Goal: Information Seeking & Learning: Learn about a topic

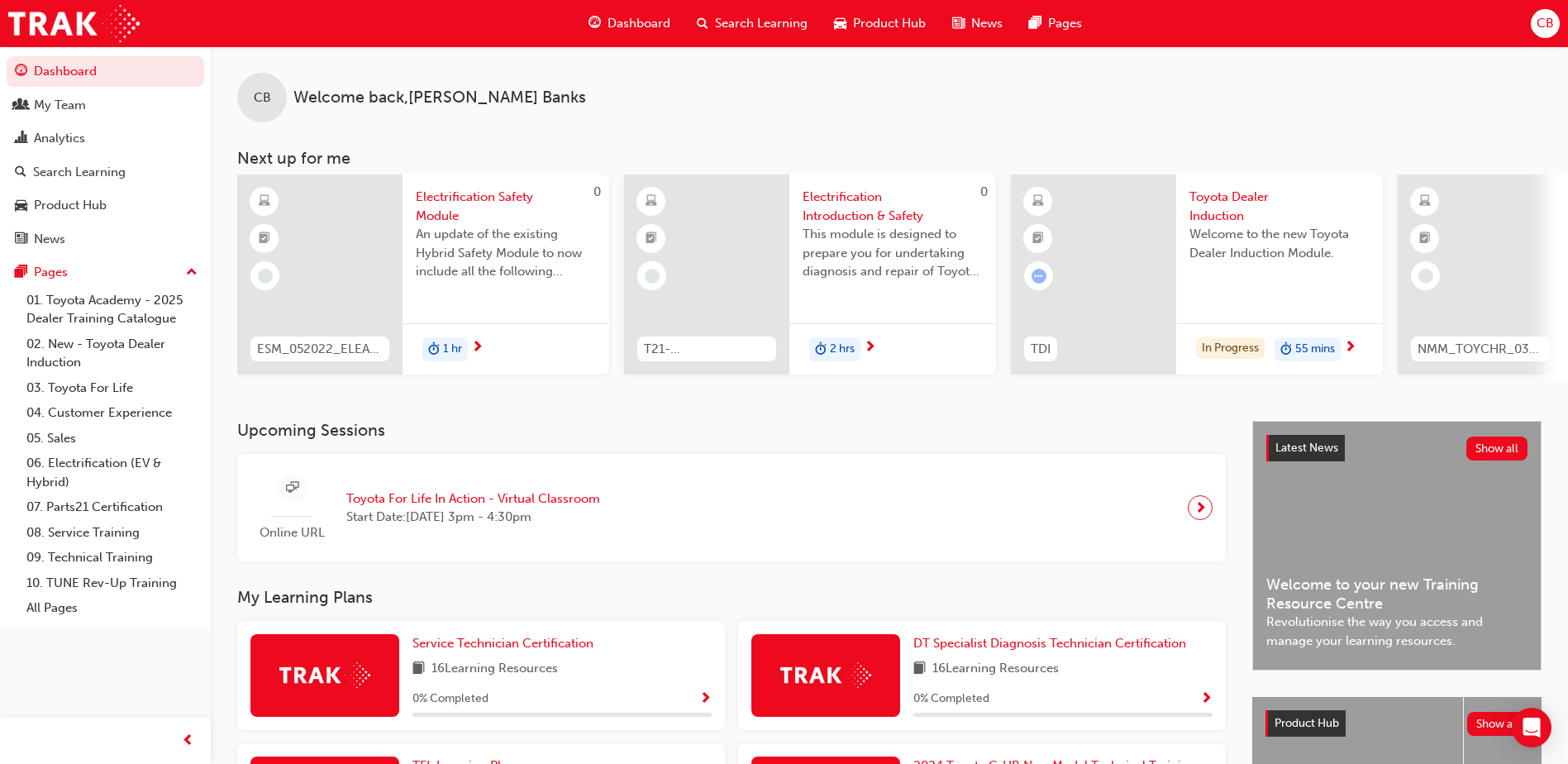
click at [1358, 347] on div "In Progress 55 mins" at bounding box center [1279, 350] width 207 height 52
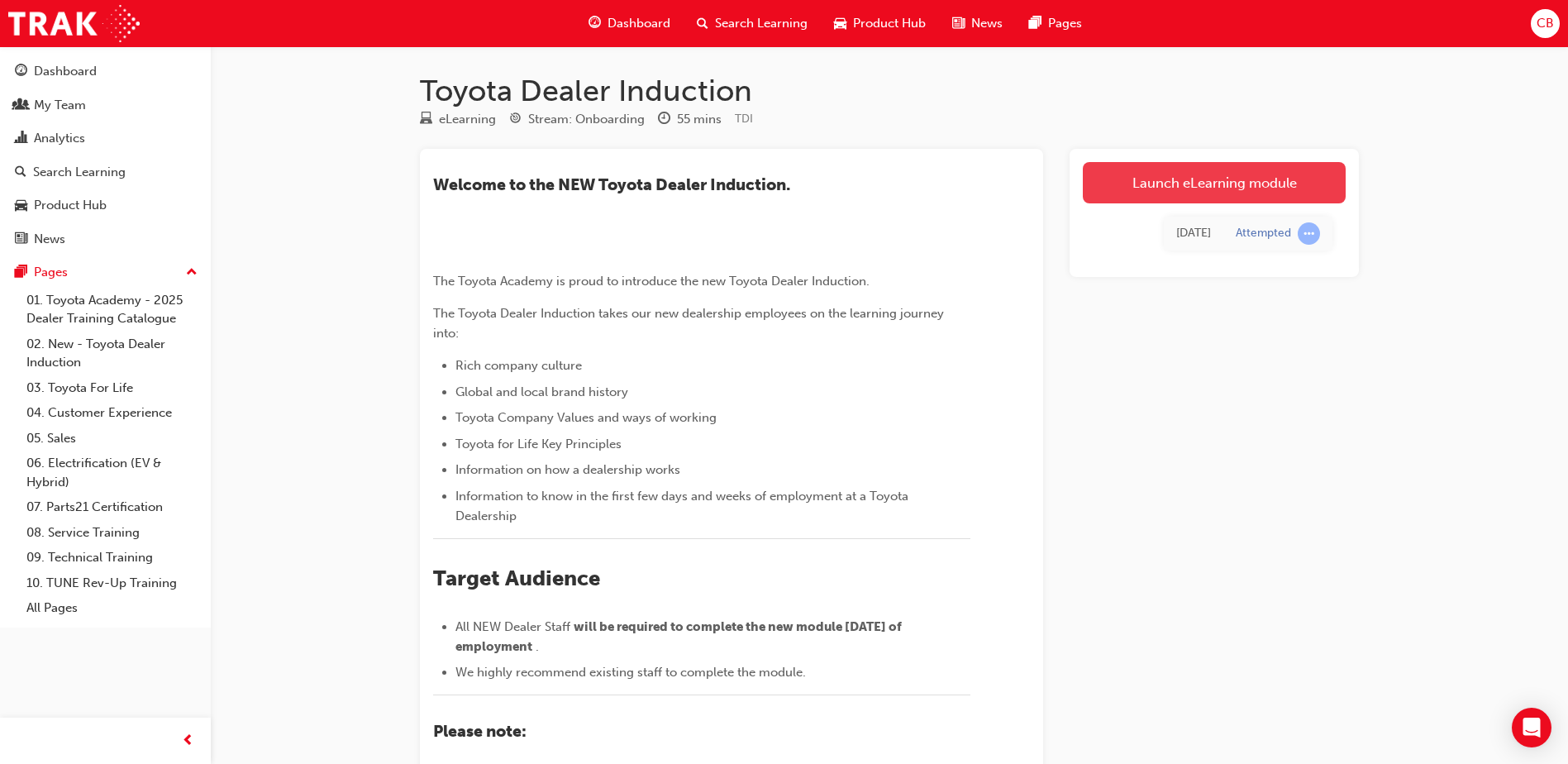
click at [1188, 191] on link "Launch eLearning module" at bounding box center [1214, 183] width 263 height 42
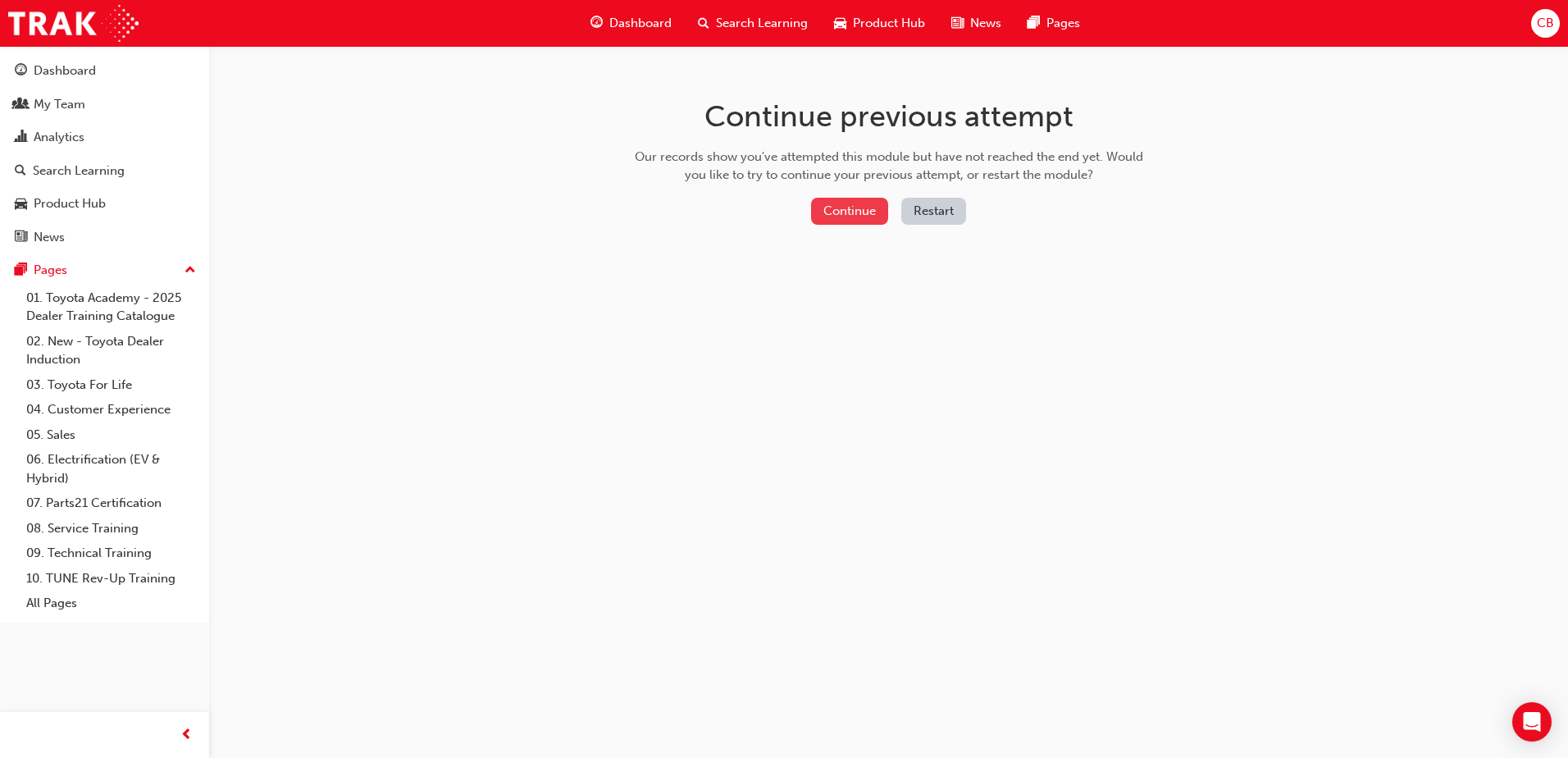
click at [871, 212] on button "Continue" at bounding box center [849, 211] width 77 height 27
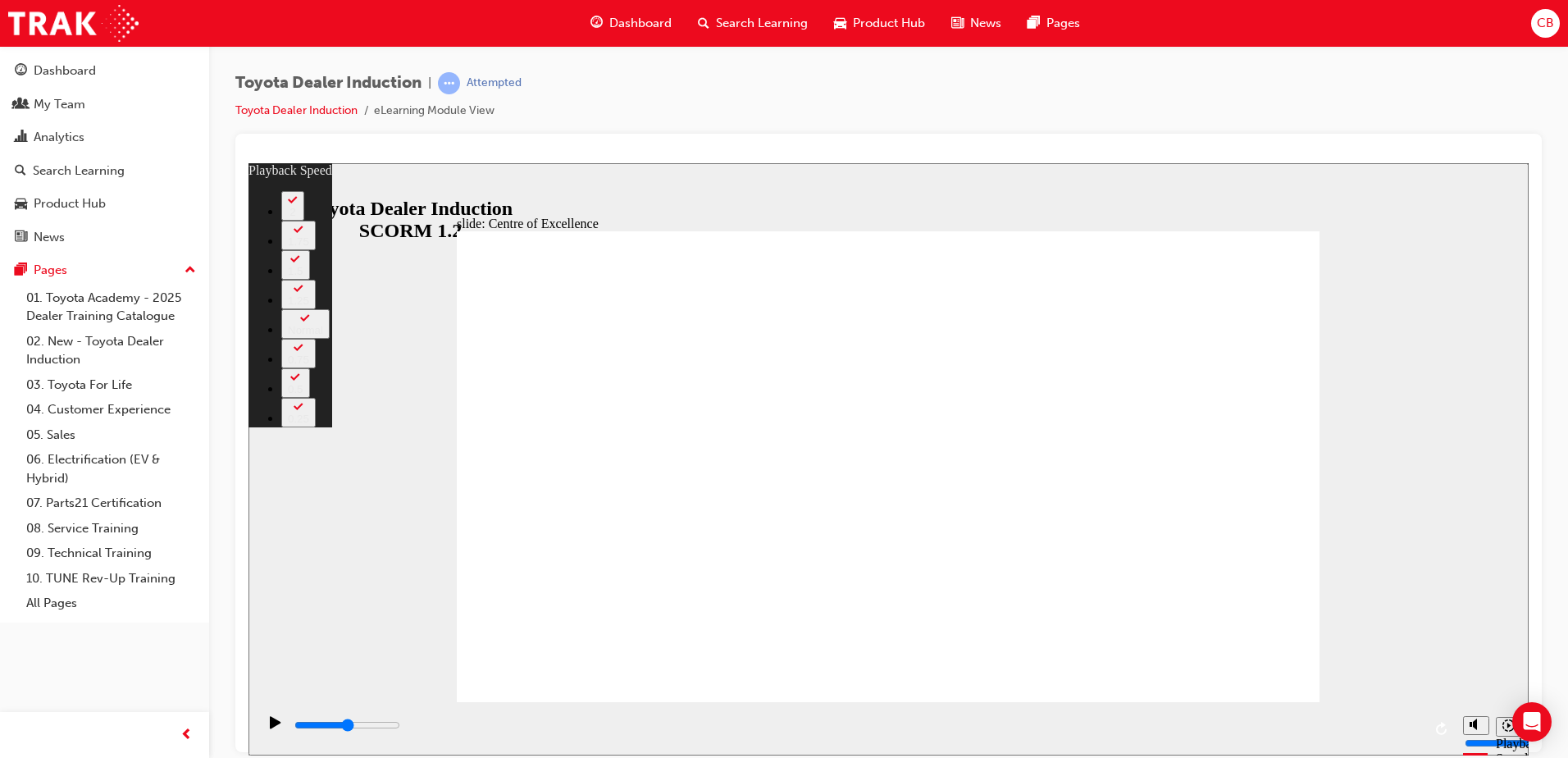
type input "4"
click at [270, 728] on icon "Pause (Ctrl+Alt+P)" at bounding box center [275, 721] width 11 height 13
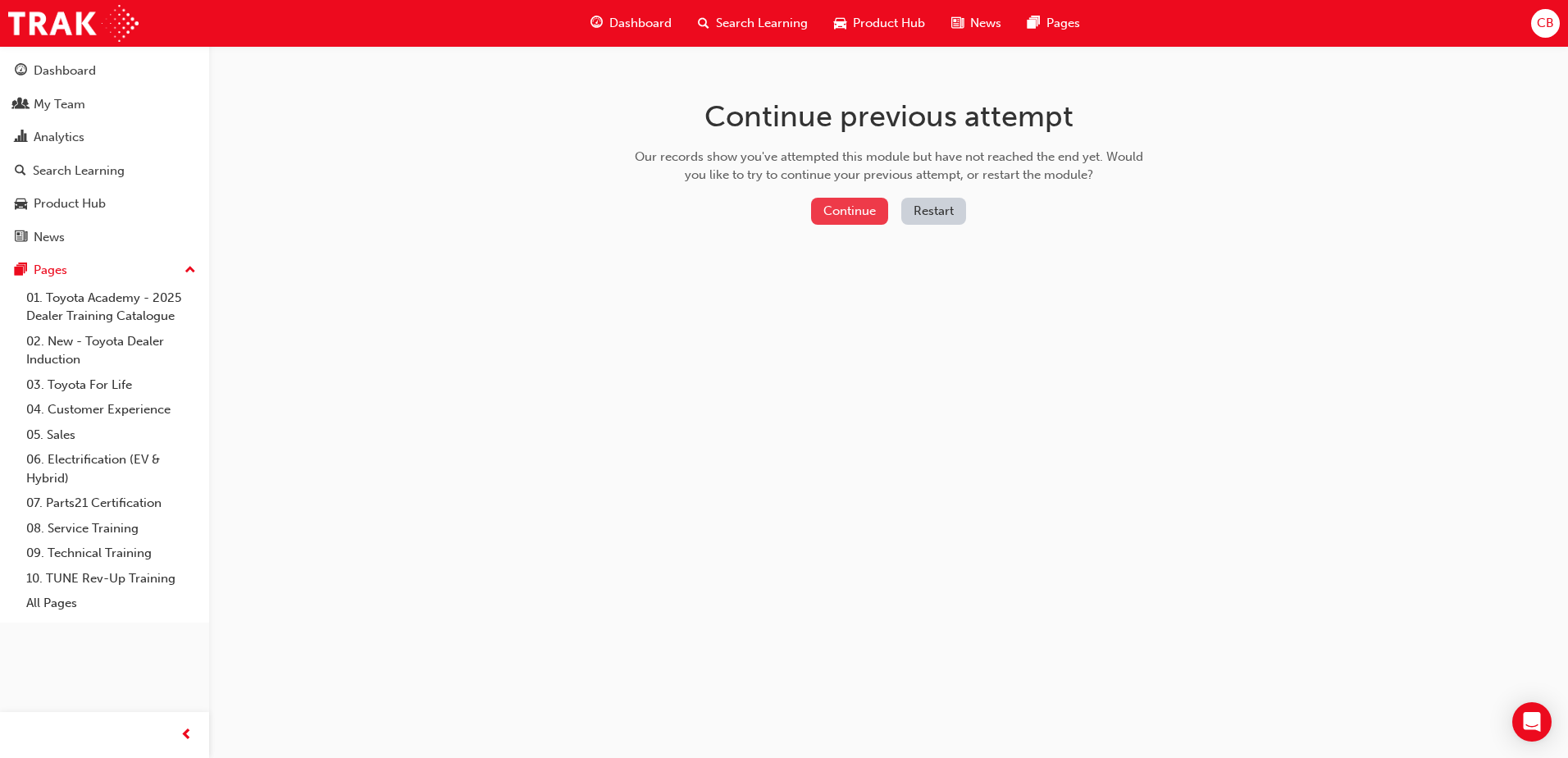
click at [850, 213] on button "Continue" at bounding box center [849, 211] width 77 height 27
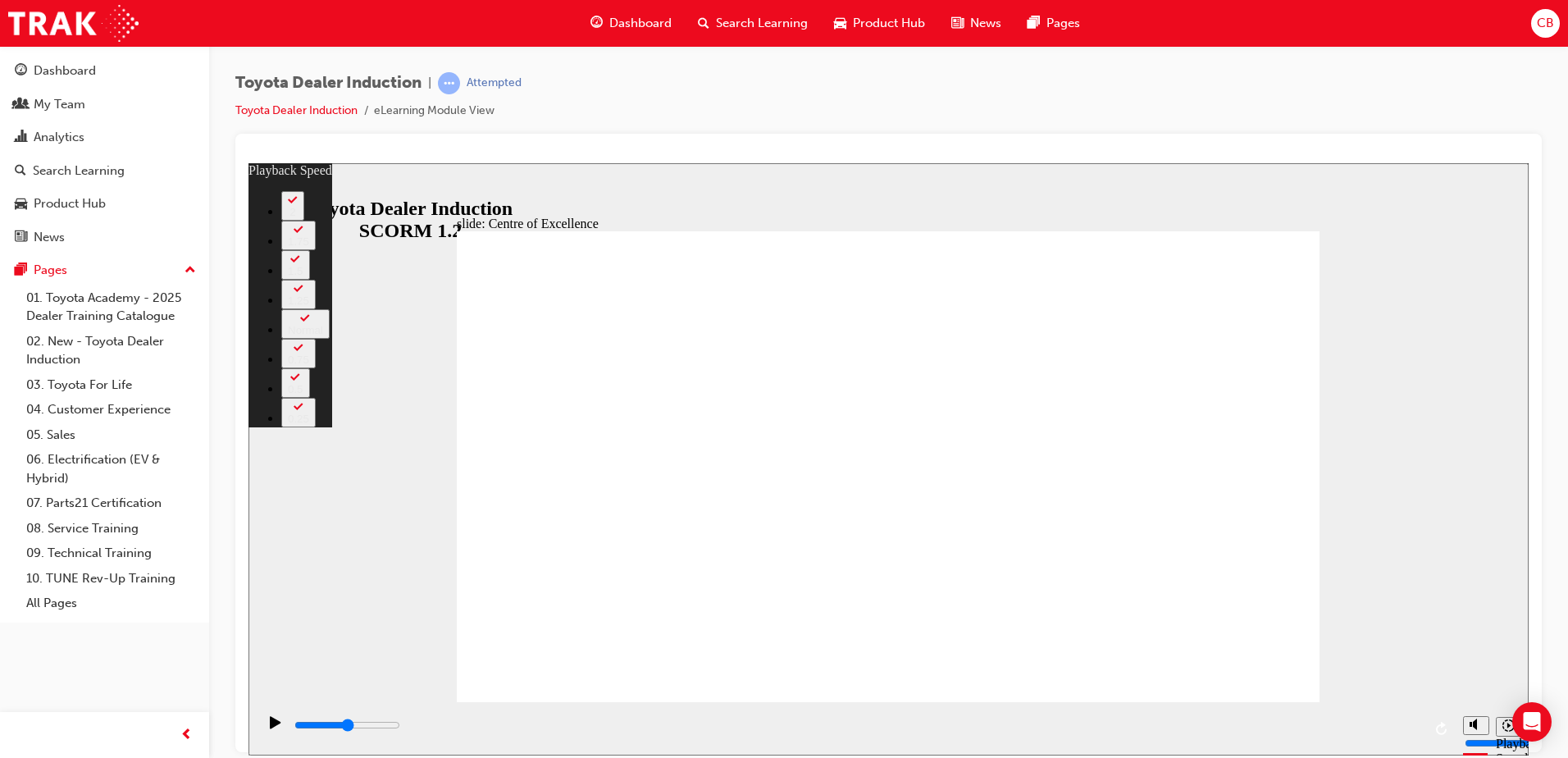
type input "15300"
click at [1435, 302] on div "slide: Centre of Excellence Rectangle 2 playback speed 2 1.75 1.5 1.25 Normal 0…" at bounding box center [888, 458] width 1280 height 592
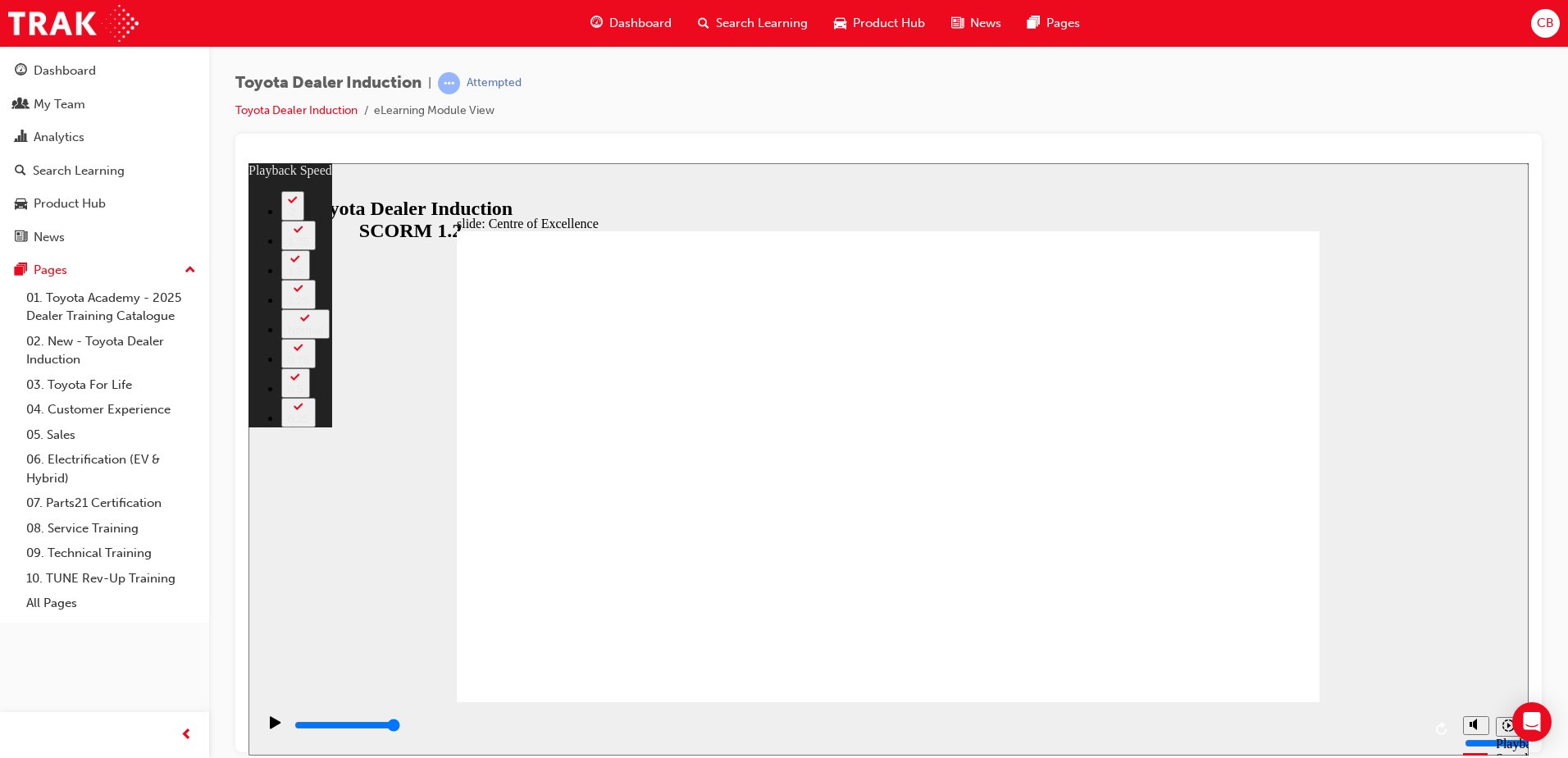
type input "248"
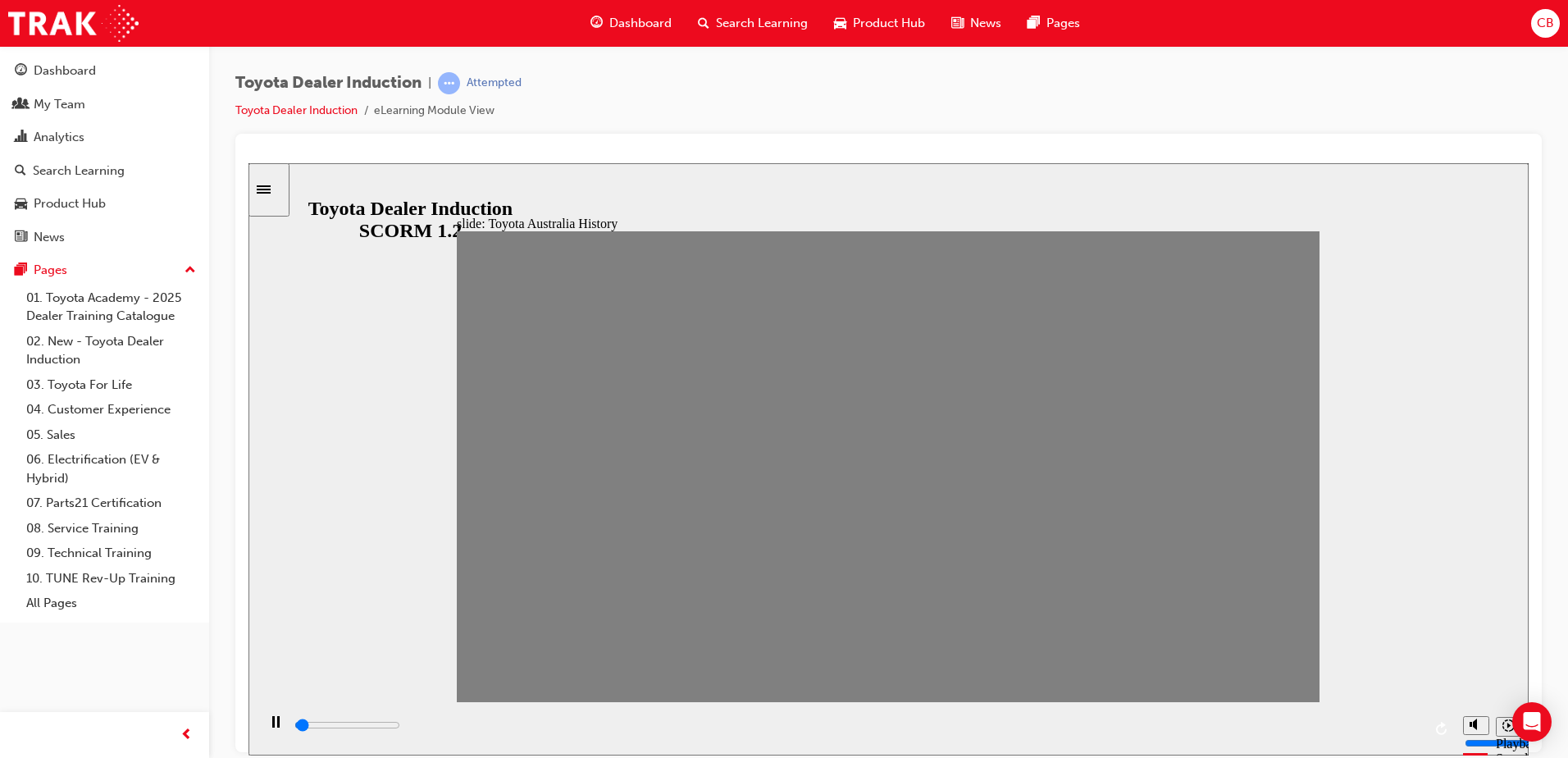
drag, startPoint x: 485, startPoint y: 480, endPoint x: 521, endPoint y: 481, distance: 36.0
drag, startPoint x: 526, startPoint y: 475, endPoint x: 562, endPoint y: 472, distance: 36.1
drag, startPoint x: 562, startPoint y: 472, endPoint x: 603, endPoint y: 466, distance: 41.4
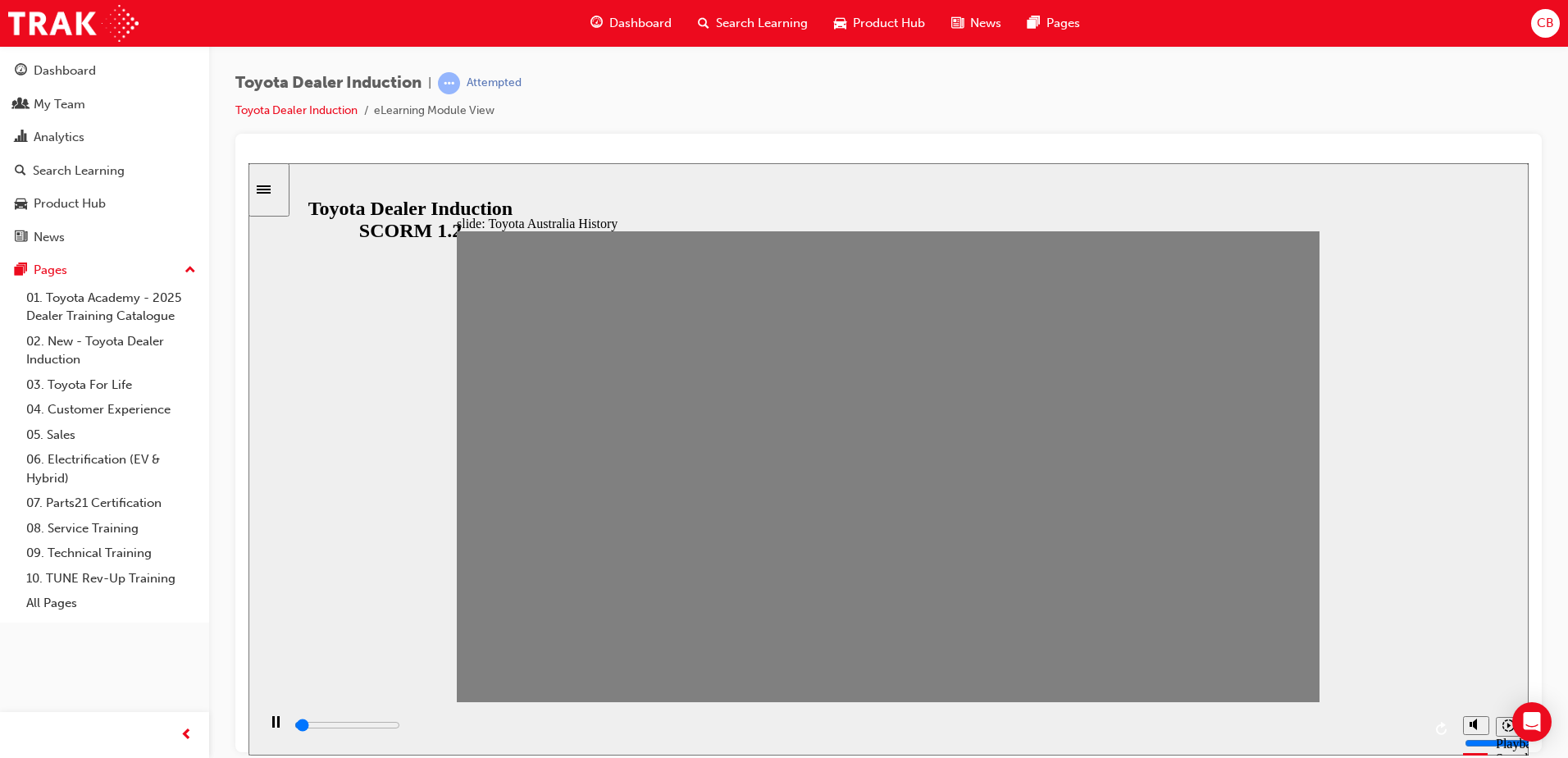
drag, startPoint x: 605, startPoint y: 474, endPoint x: 638, endPoint y: 475, distance: 33.0
drag, startPoint x: 646, startPoint y: 475, endPoint x: 675, endPoint y: 469, distance: 29.6
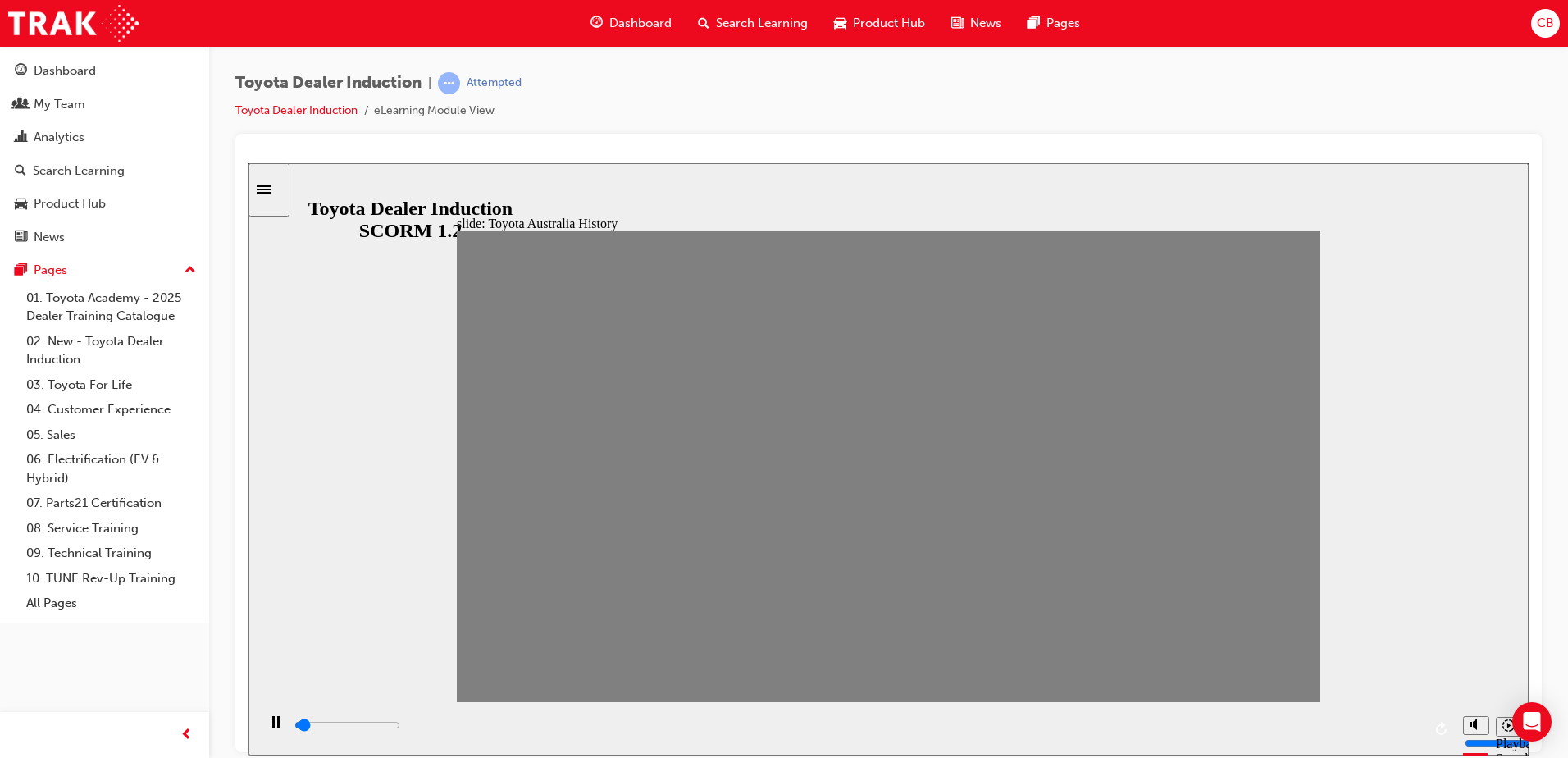
drag, startPoint x: 725, startPoint y: 482, endPoint x: 757, endPoint y: 483, distance: 32.0
drag, startPoint x: 762, startPoint y: 477, endPoint x: 800, endPoint y: 468, distance: 39.1
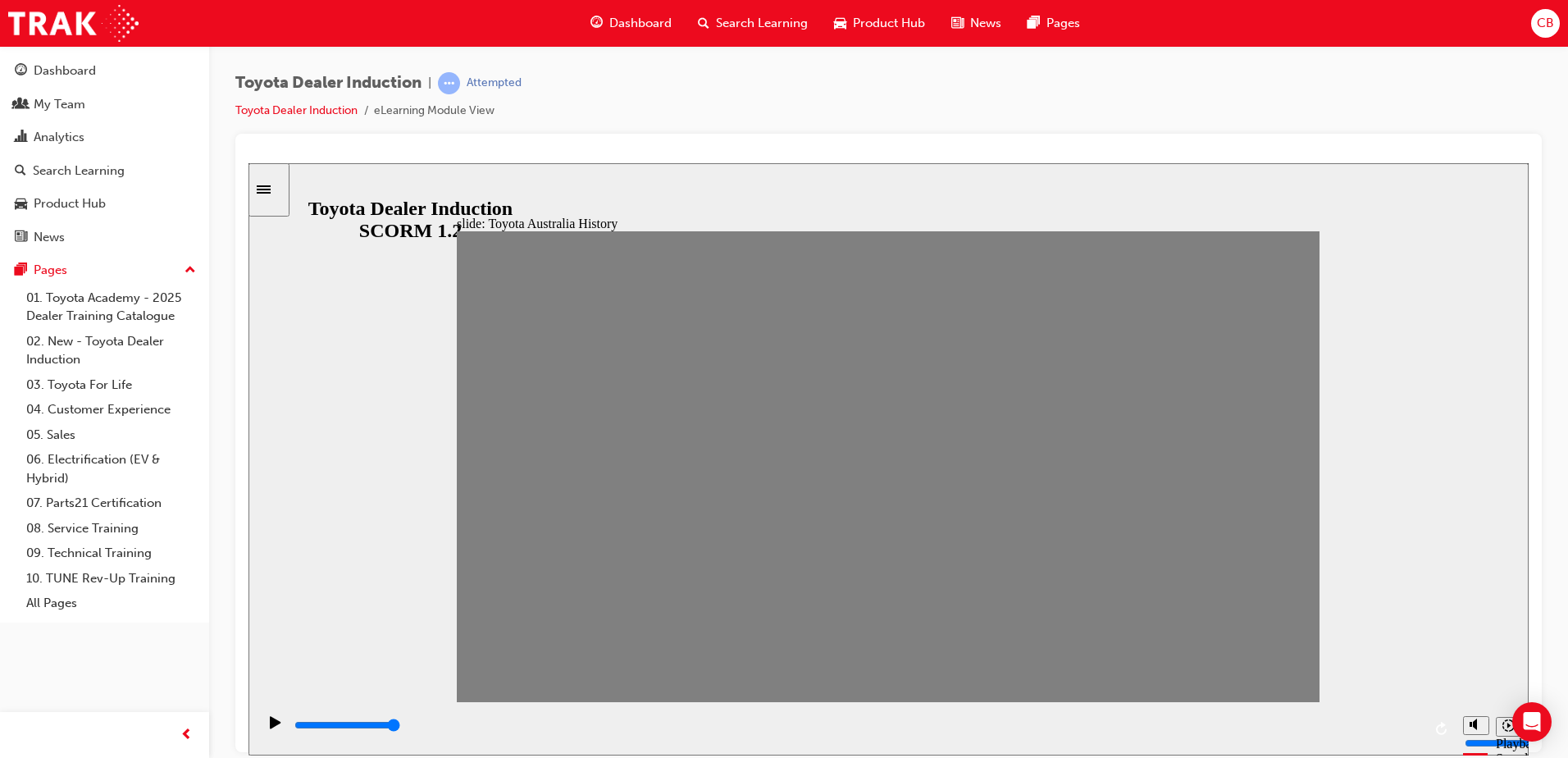
drag, startPoint x: 807, startPoint y: 466, endPoint x: 849, endPoint y: 471, distance: 42.3
drag, startPoint x: 800, startPoint y: 475, endPoint x: 840, endPoint y: 472, distance: 40.1
drag, startPoint x: 850, startPoint y: 475, endPoint x: 880, endPoint y: 474, distance: 30.0
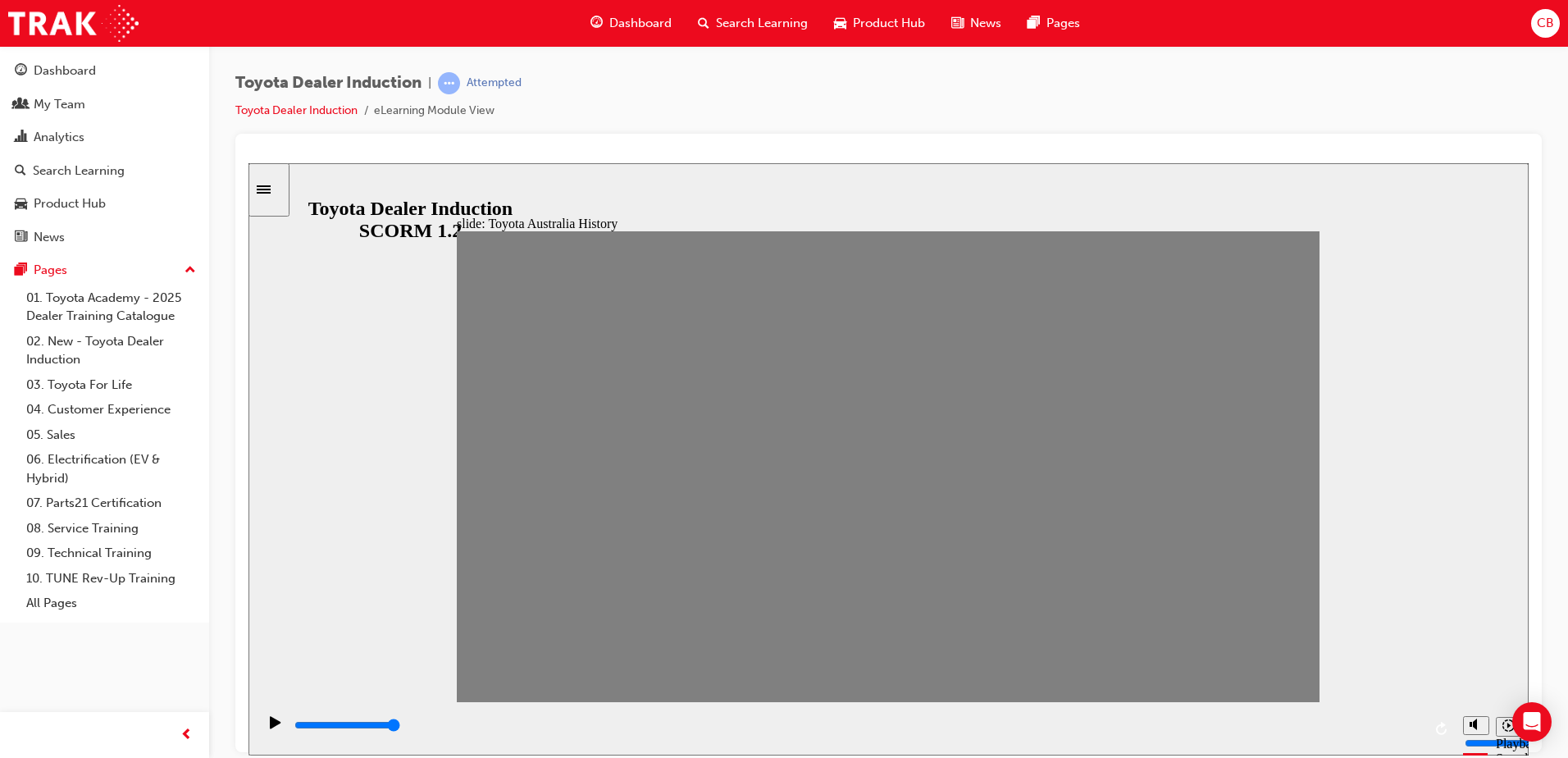
drag, startPoint x: 881, startPoint y: 475, endPoint x: 919, endPoint y: 467, distance: 38.8
drag, startPoint x: 923, startPoint y: 475, endPoint x: 962, endPoint y: 465, distance: 40.3
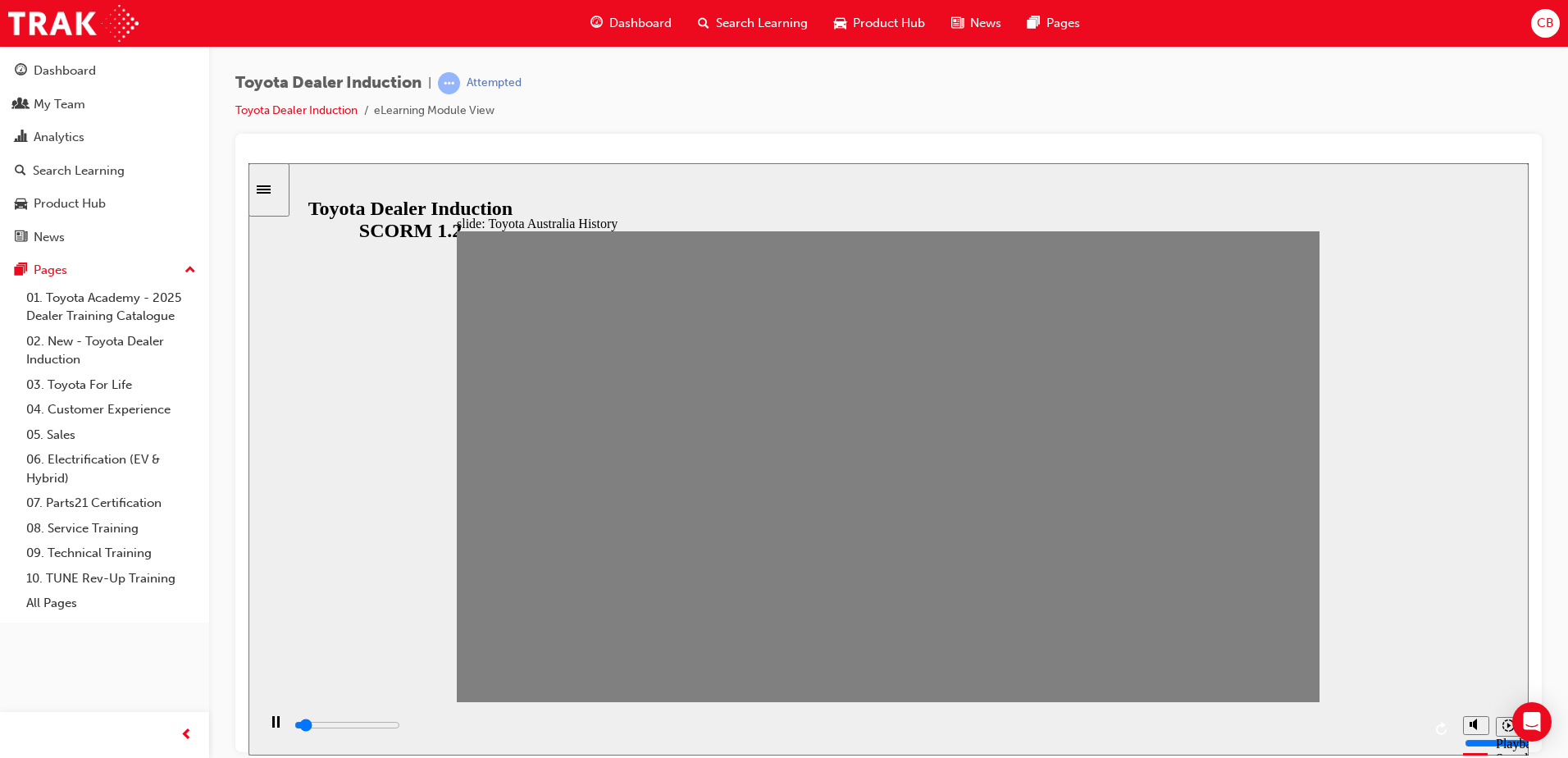
drag, startPoint x: 959, startPoint y: 478, endPoint x: 998, endPoint y: 474, distance: 39.2
drag, startPoint x: 996, startPoint y: 478, endPoint x: 1034, endPoint y: 475, distance: 38.1
drag, startPoint x: 1040, startPoint y: 475, endPoint x: 1079, endPoint y: 472, distance: 39.1
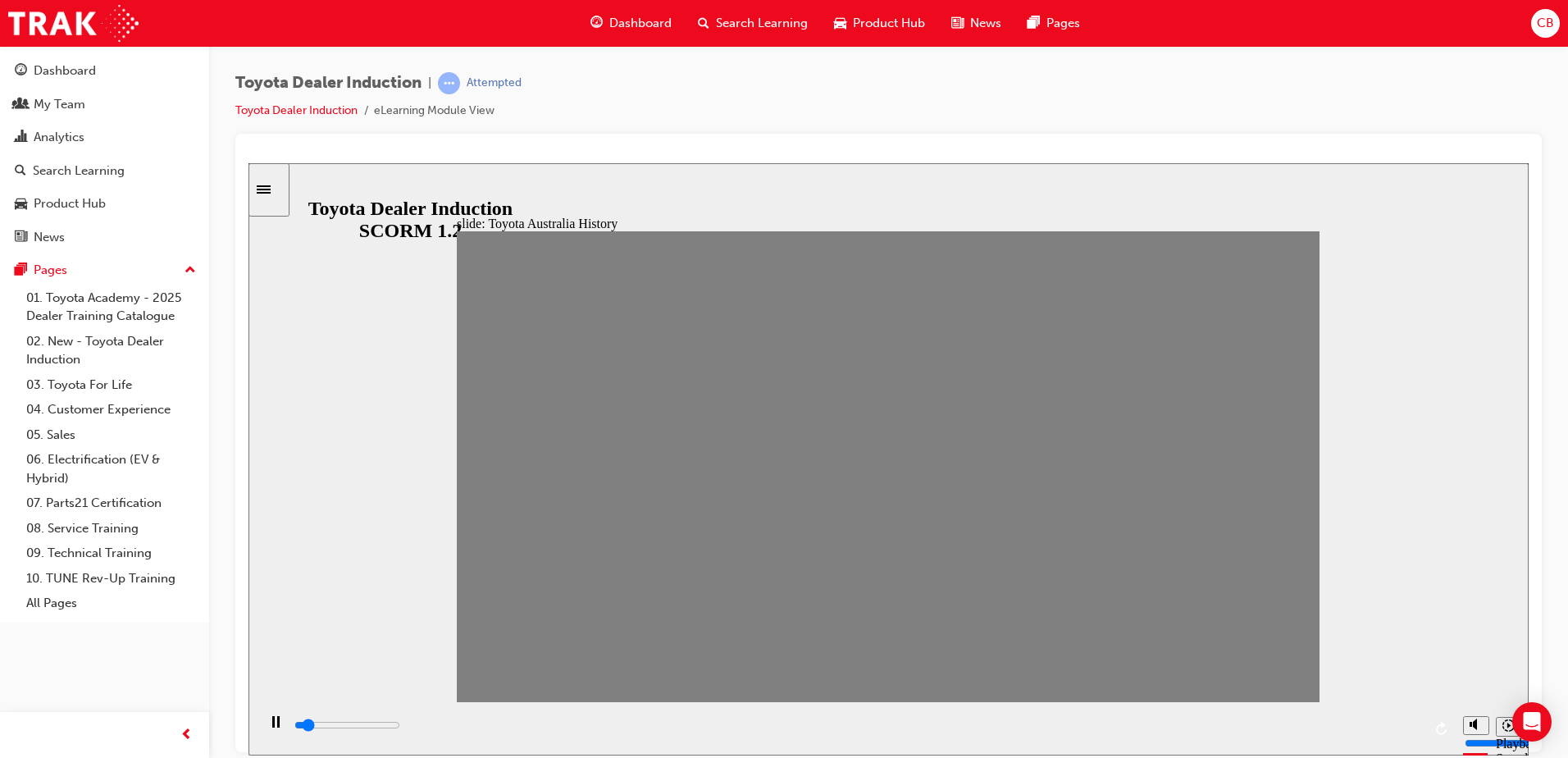
drag, startPoint x: 1078, startPoint y: 479, endPoint x: 1122, endPoint y: 479, distance: 44.0
drag, startPoint x: 1112, startPoint y: 475, endPoint x: 1166, endPoint y: 478, distance: 54.1
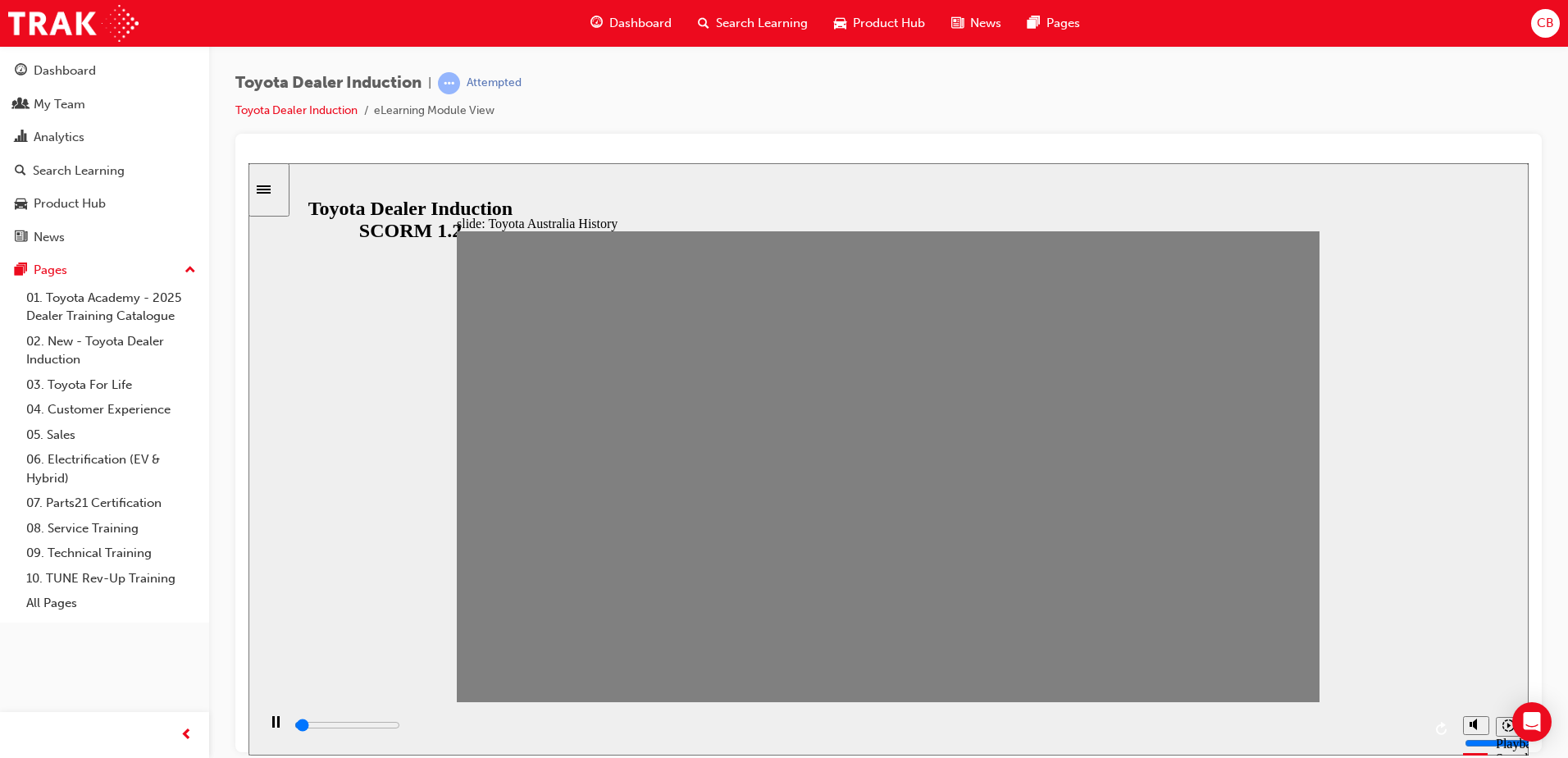
drag, startPoint x: 1168, startPoint y: 476, endPoint x: 1201, endPoint y: 472, distance: 33.2
drag, startPoint x: 1201, startPoint y: 484, endPoint x: 1236, endPoint y: 475, distance: 36.1
drag, startPoint x: 1248, startPoint y: 479, endPoint x: 1284, endPoint y: 482, distance: 36.1
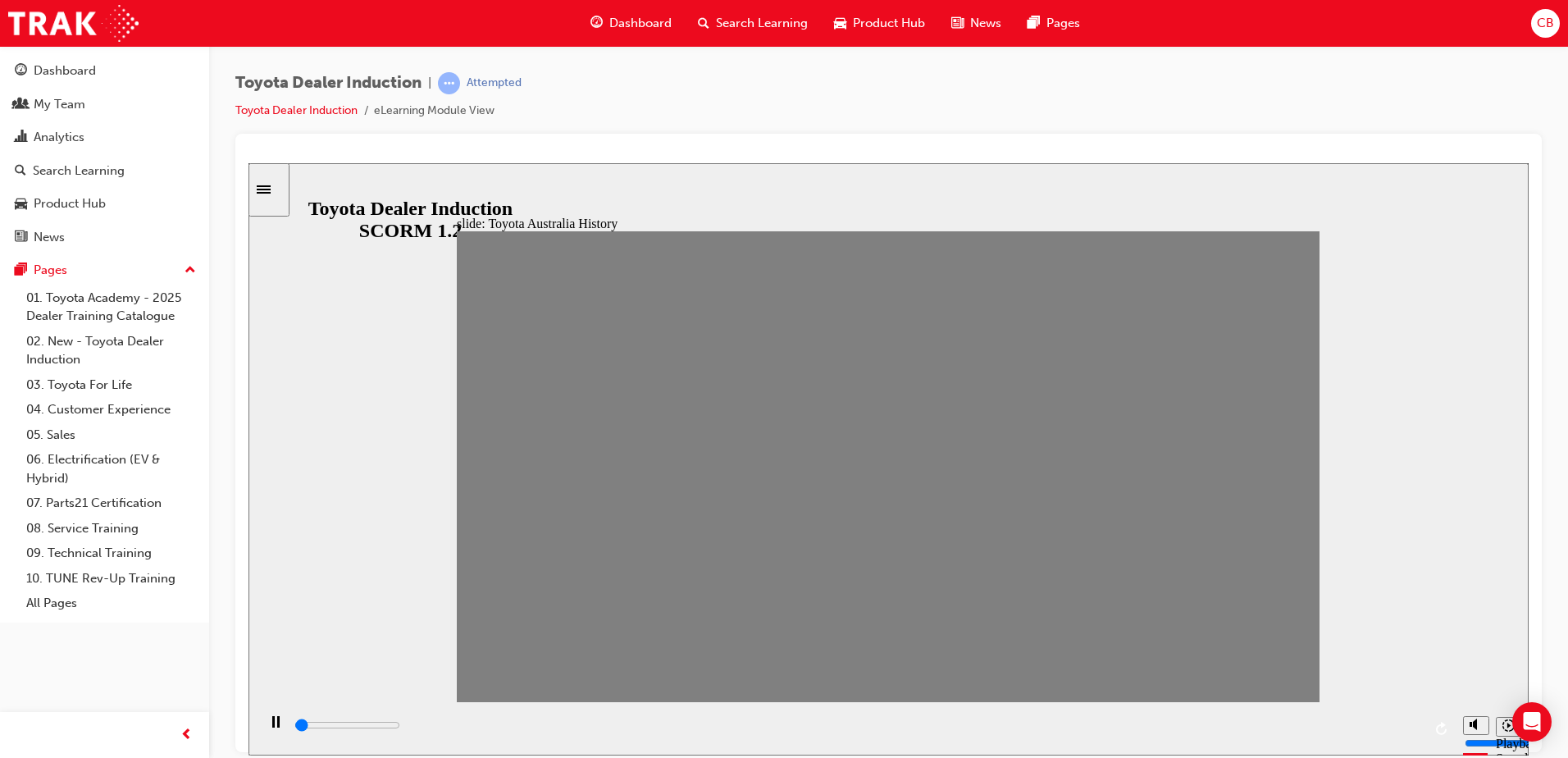
drag, startPoint x: 1250, startPoint y: 642, endPoint x: 1255, endPoint y: 649, distance: 8.6
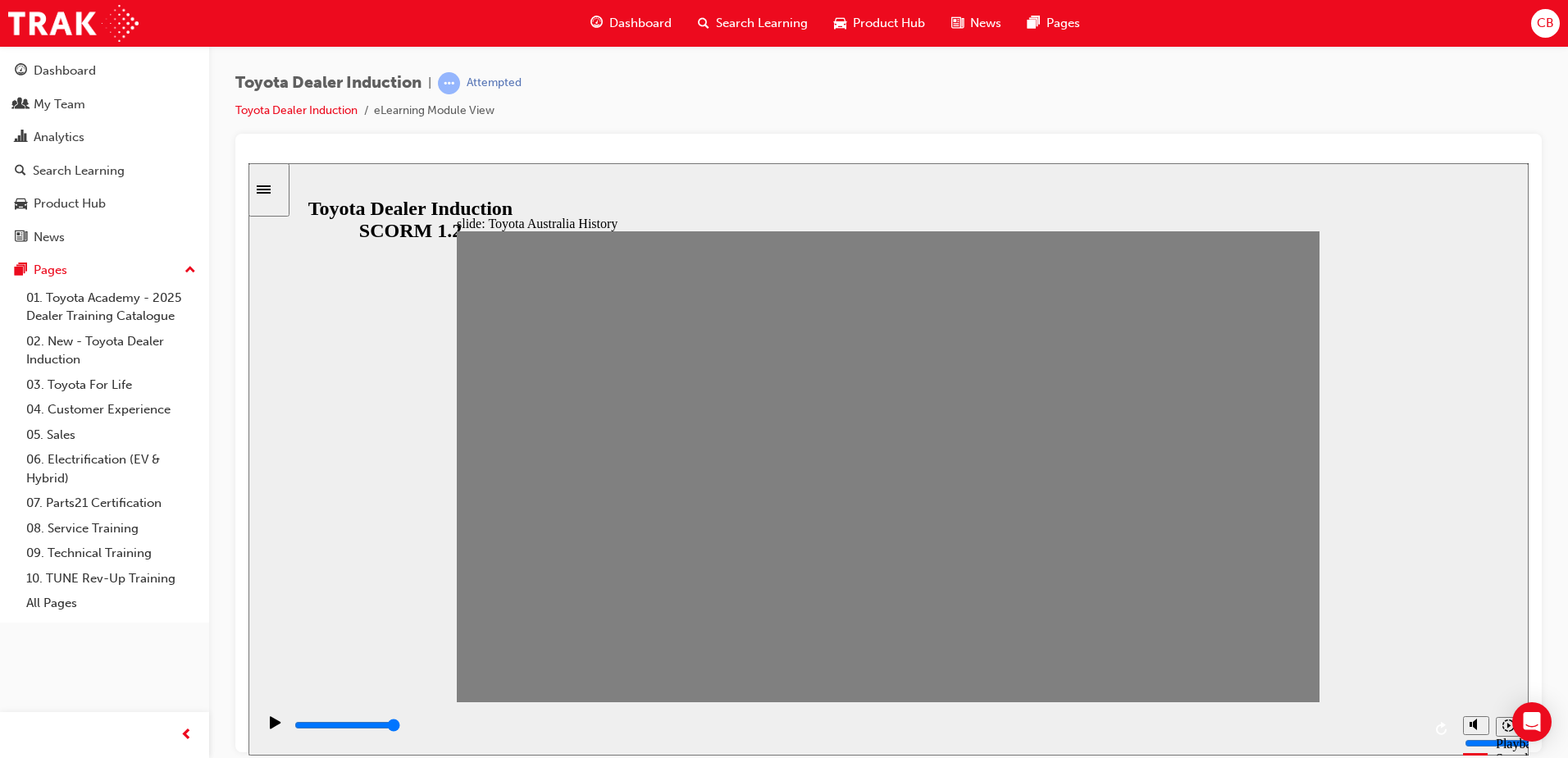
drag, startPoint x: 492, startPoint y: 483, endPoint x: 542, endPoint y: 493, distance: 51.0
drag, startPoint x: 1271, startPoint y: 476, endPoint x: 528, endPoint y: 479, distance: 743.0
type input "100"
type input "2"
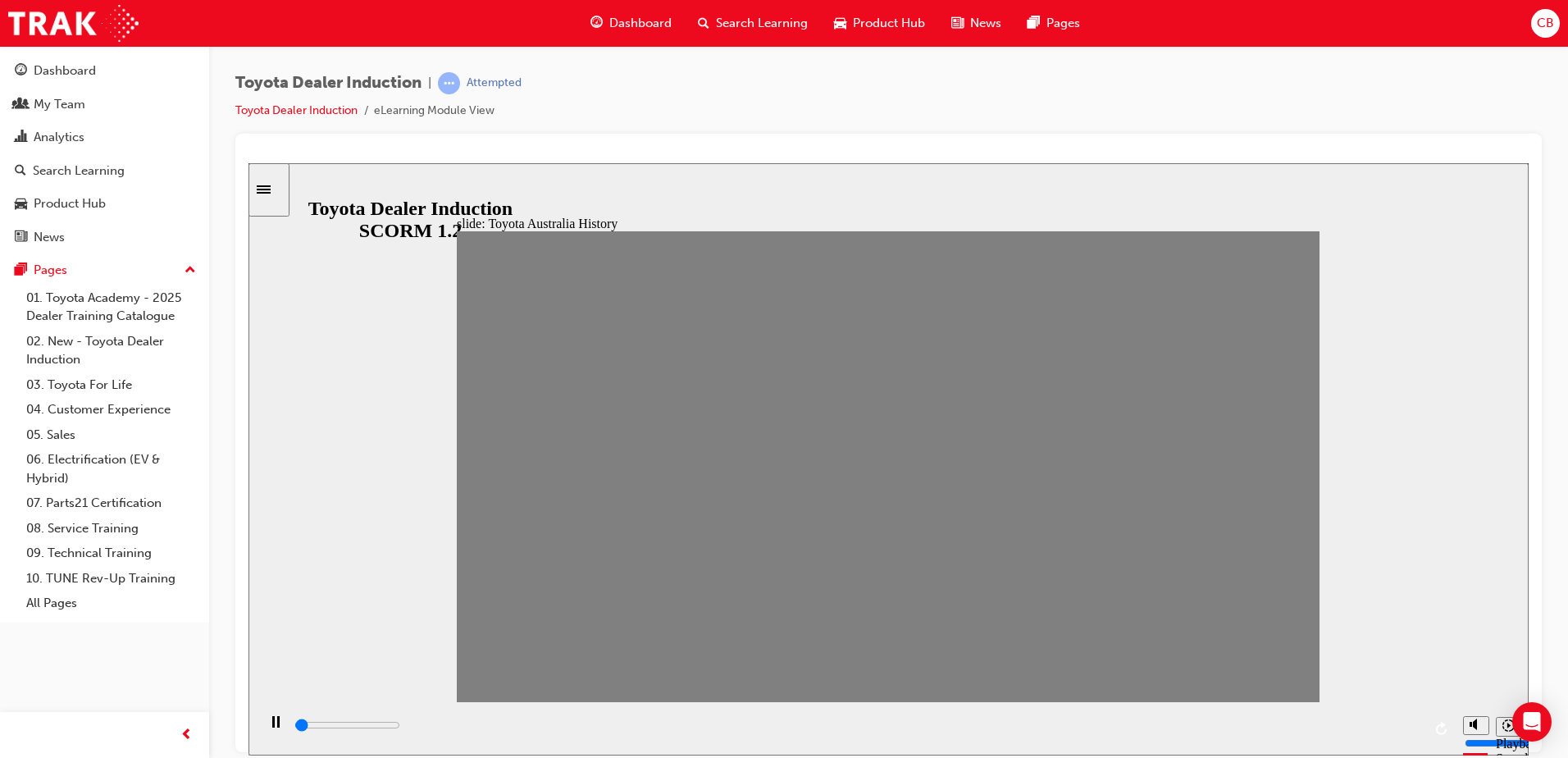
drag, startPoint x: 522, startPoint y: 476, endPoint x: 566, endPoint y: 485, distance: 44.9
type input "100"
type input "3"
drag, startPoint x: 577, startPoint y: 479, endPoint x: 615, endPoint y: 478, distance: 38.0
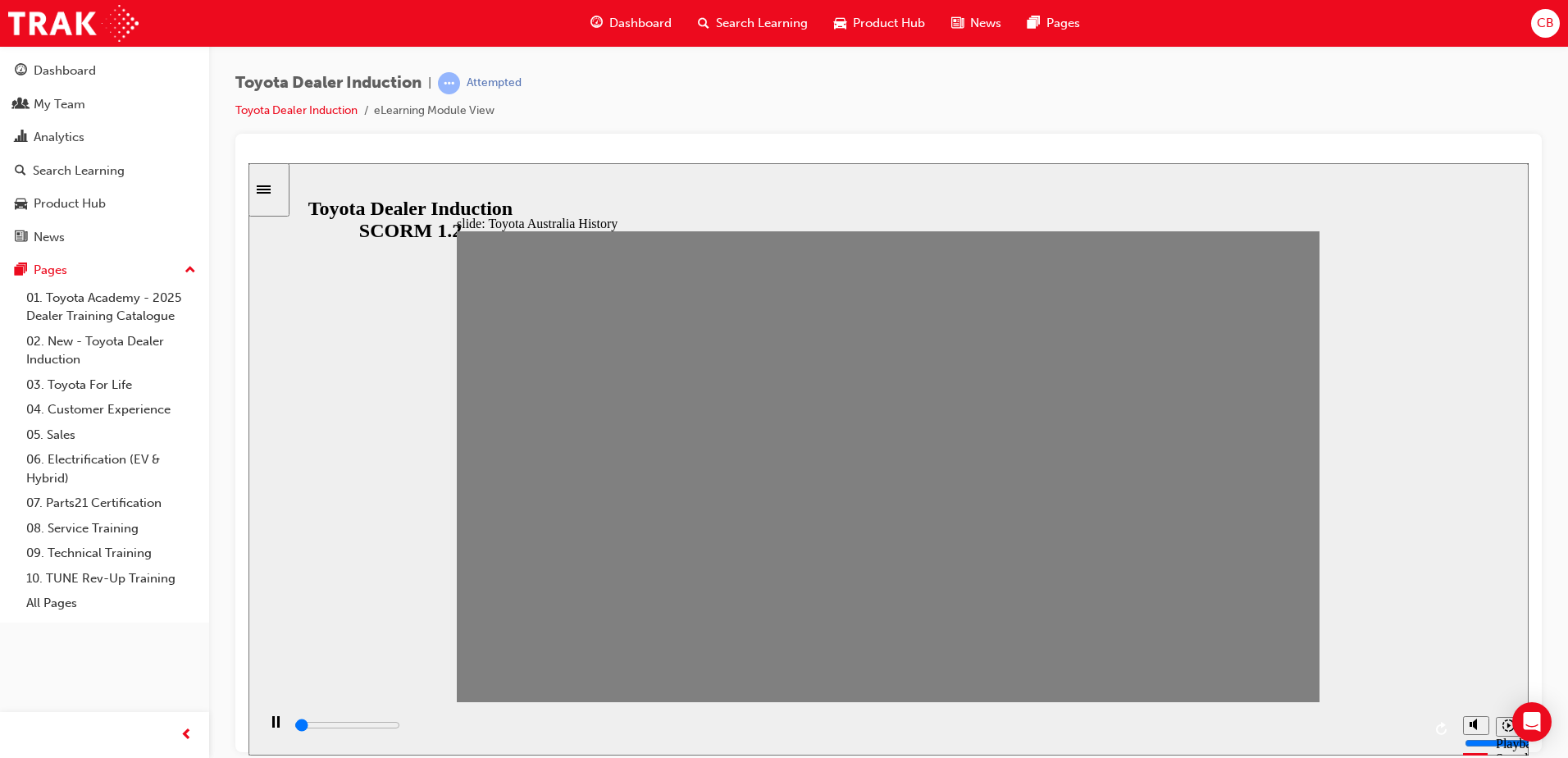
type input "100"
type input "4"
drag, startPoint x: 604, startPoint y: 476, endPoint x: 649, endPoint y: 479, distance: 45.1
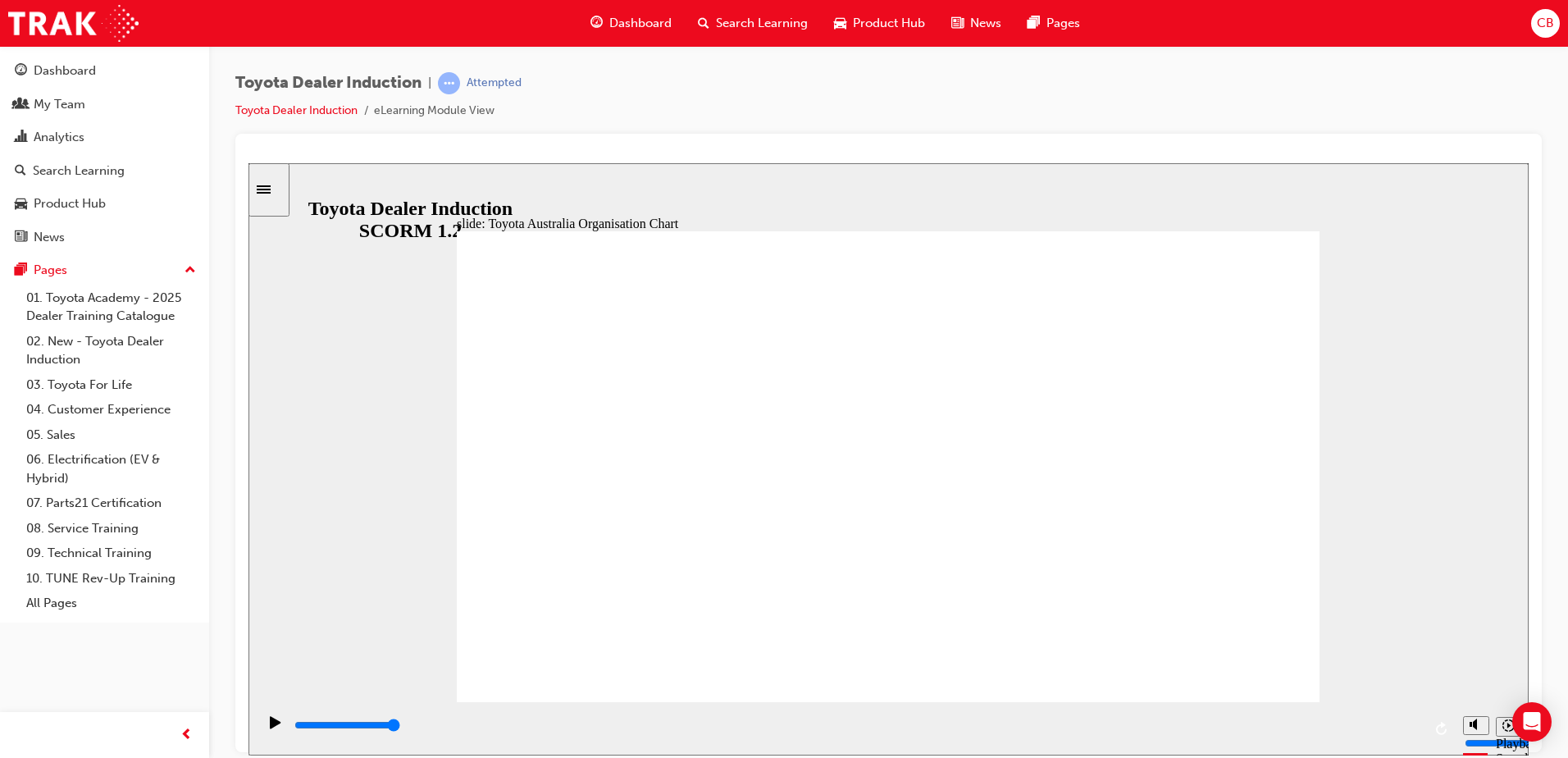
type input "2200"
radio input "true"
type input "5000"
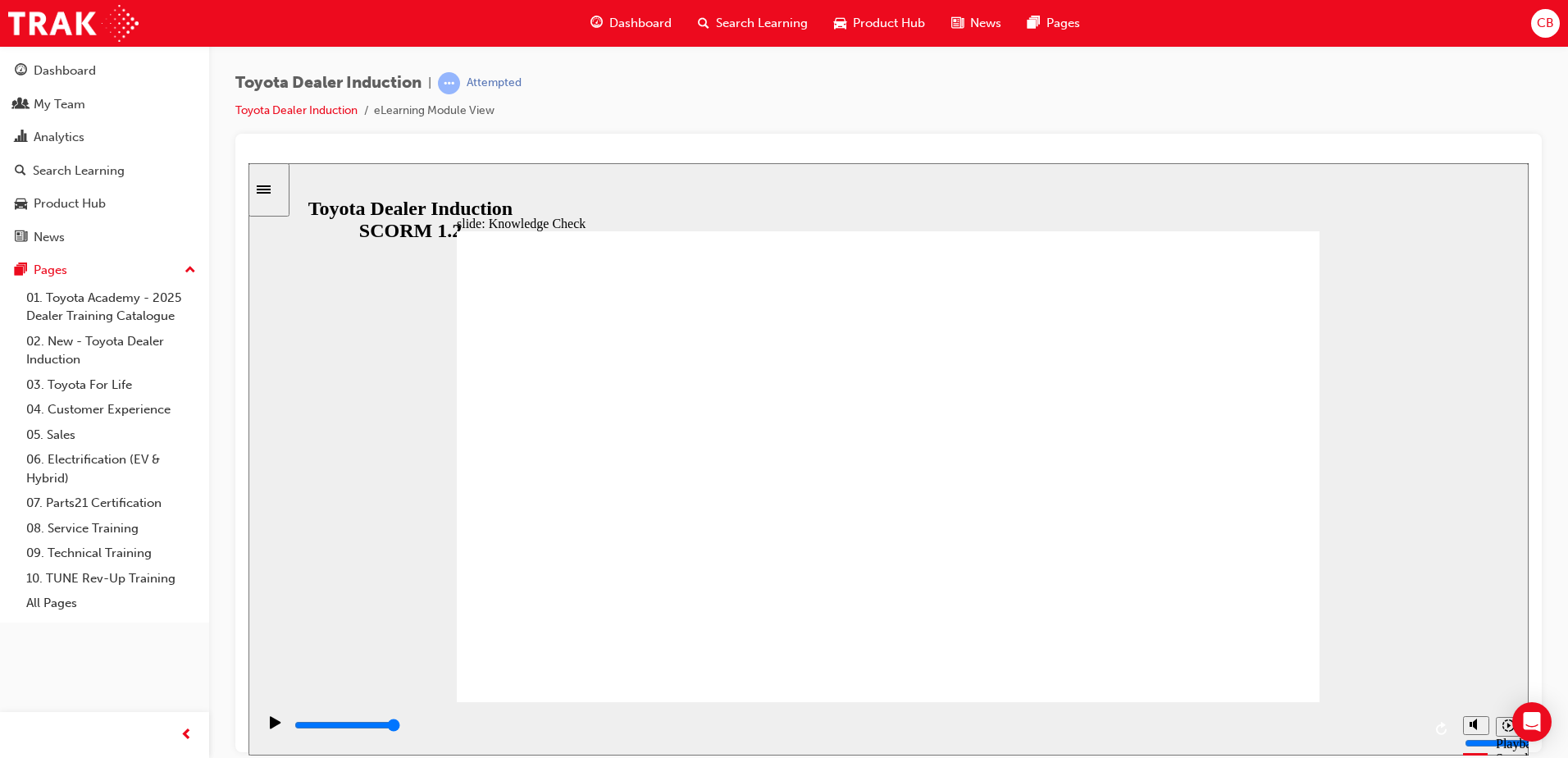
radio input "true"
type input "5000"
radio input "true"
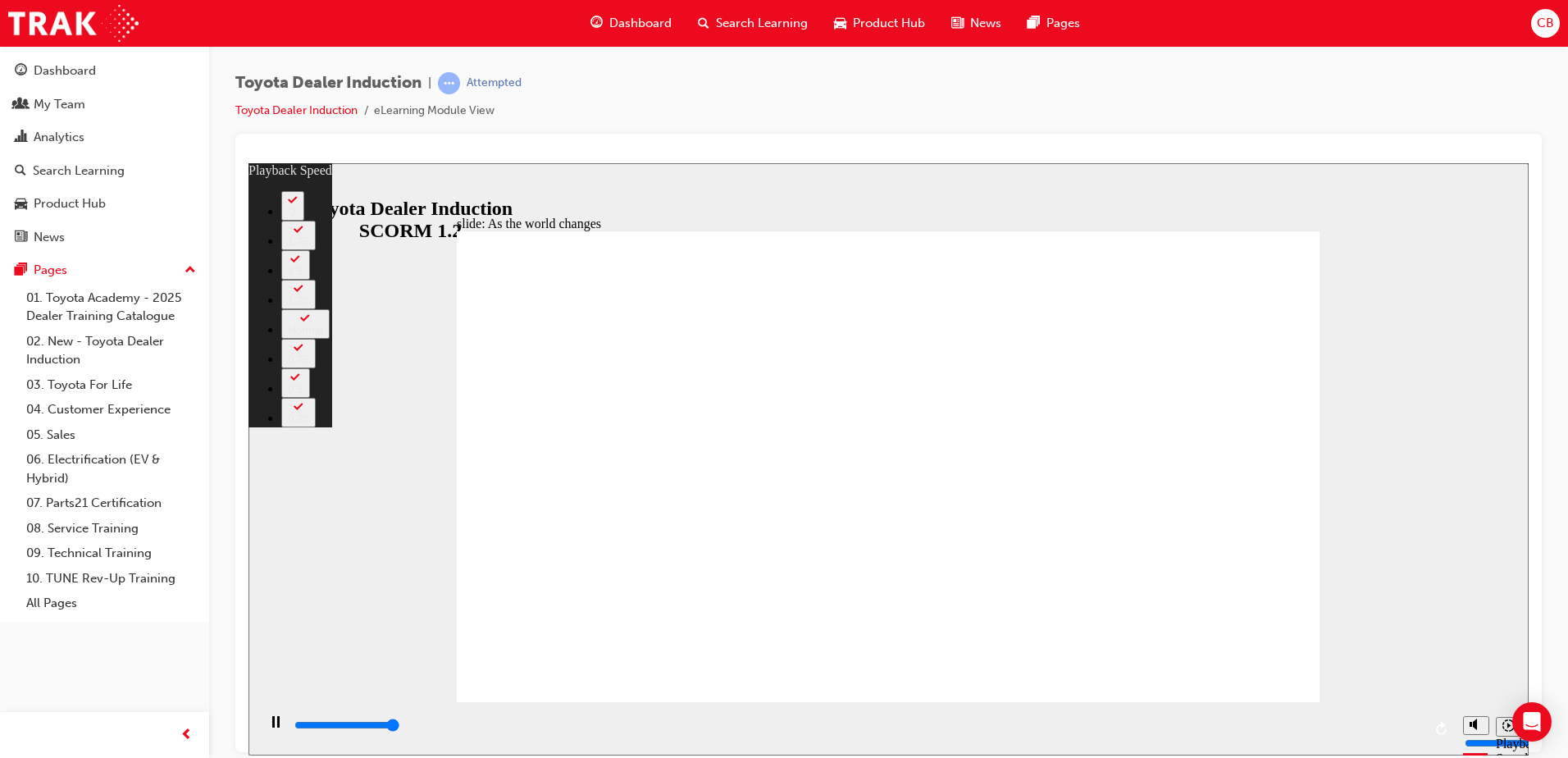
type input "9200"
type input "0"
type input "9200"
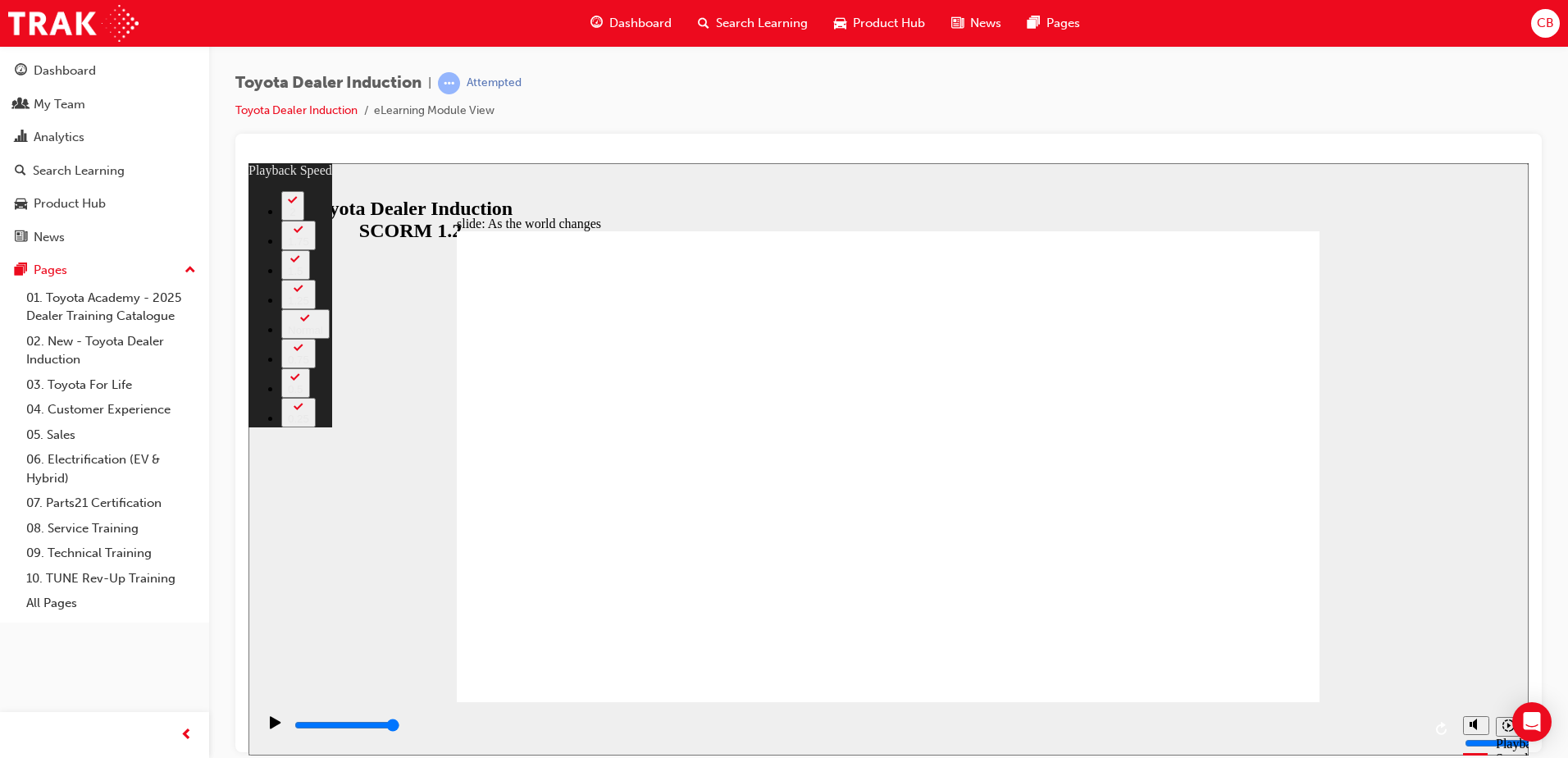
type input "128"
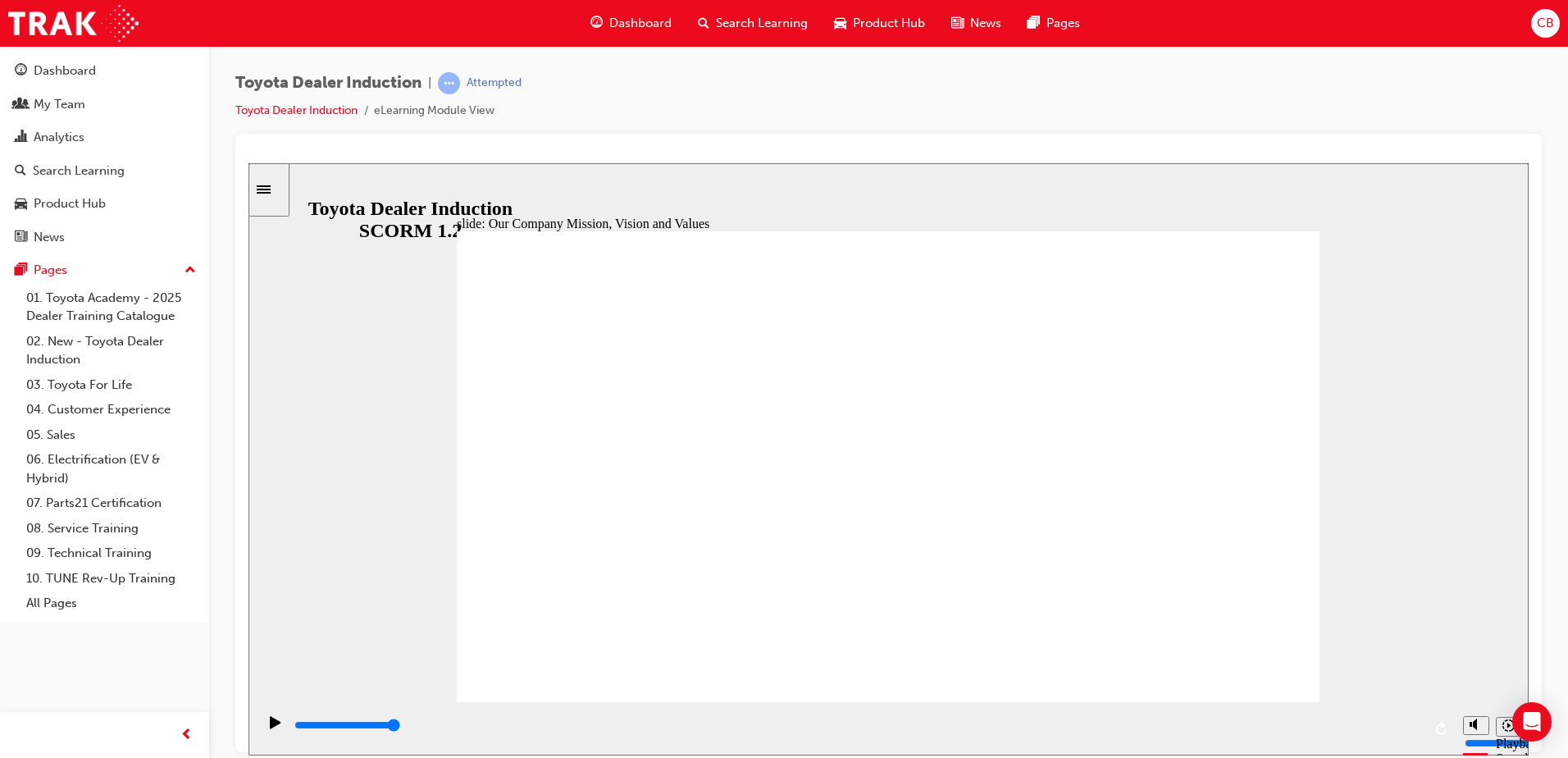
drag, startPoint x: 1289, startPoint y: 673, endPoint x: 1261, endPoint y: 661, distance: 30.5
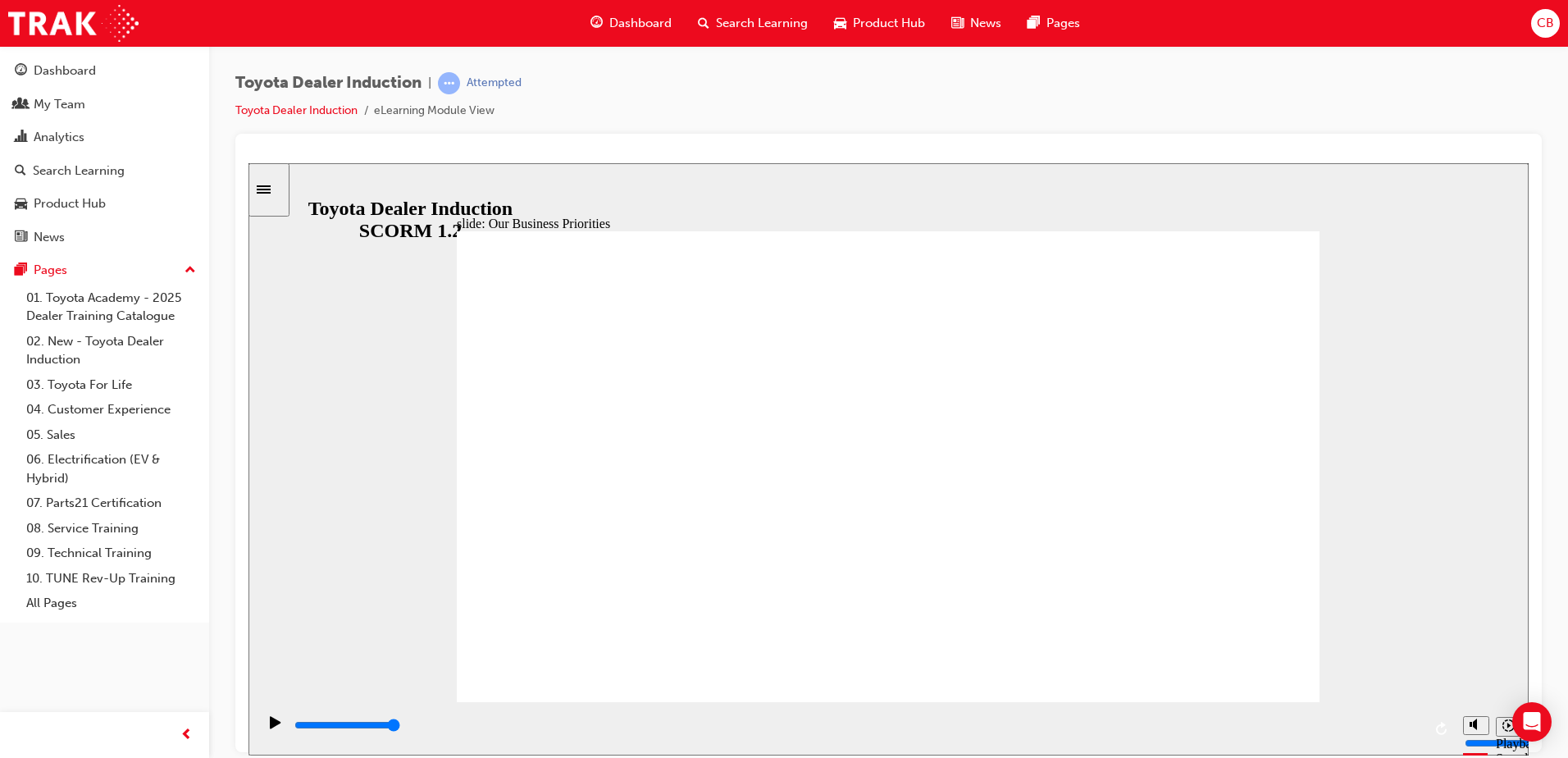
drag, startPoint x: 1224, startPoint y: 642, endPoint x: 1230, endPoint y: 651, distance: 10.8
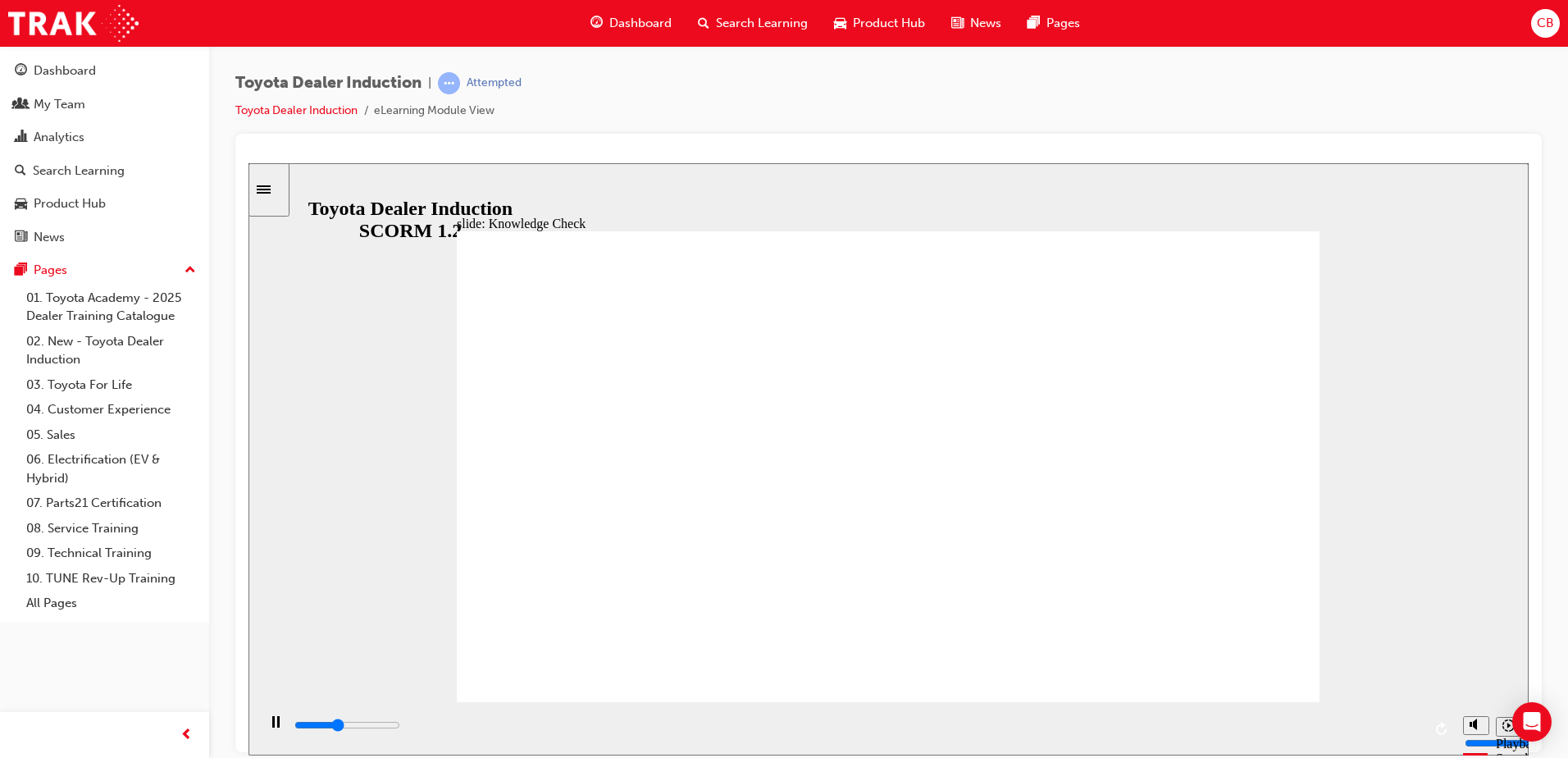
drag, startPoint x: 1421, startPoint y: 726, endPoint x: 285, endPoint y: 723, distance: 1136.0
click at [285, 723] on div "playback controls" at bounding box center [856, 728] width 1198 height 53
click at [264, 727] on div "Play (Ctrl+Alt+P)" at bounding box center [275, 728] width 28 height 28
drag, startPoint x: 542, startPoint y: 640, endPoint x: 543, endPoint y: 656, distance: 16.0
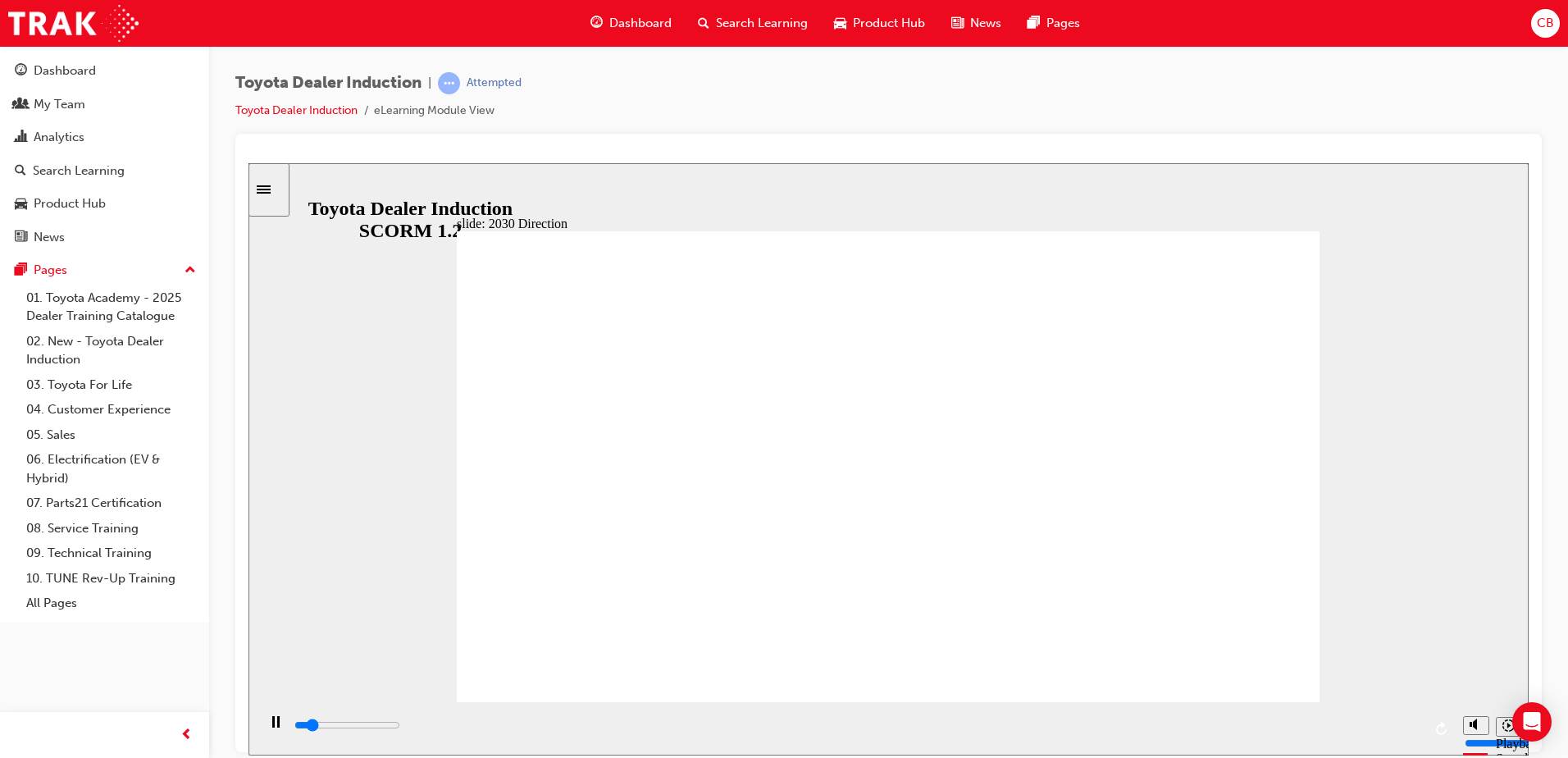
type input "5000"
type input "h"
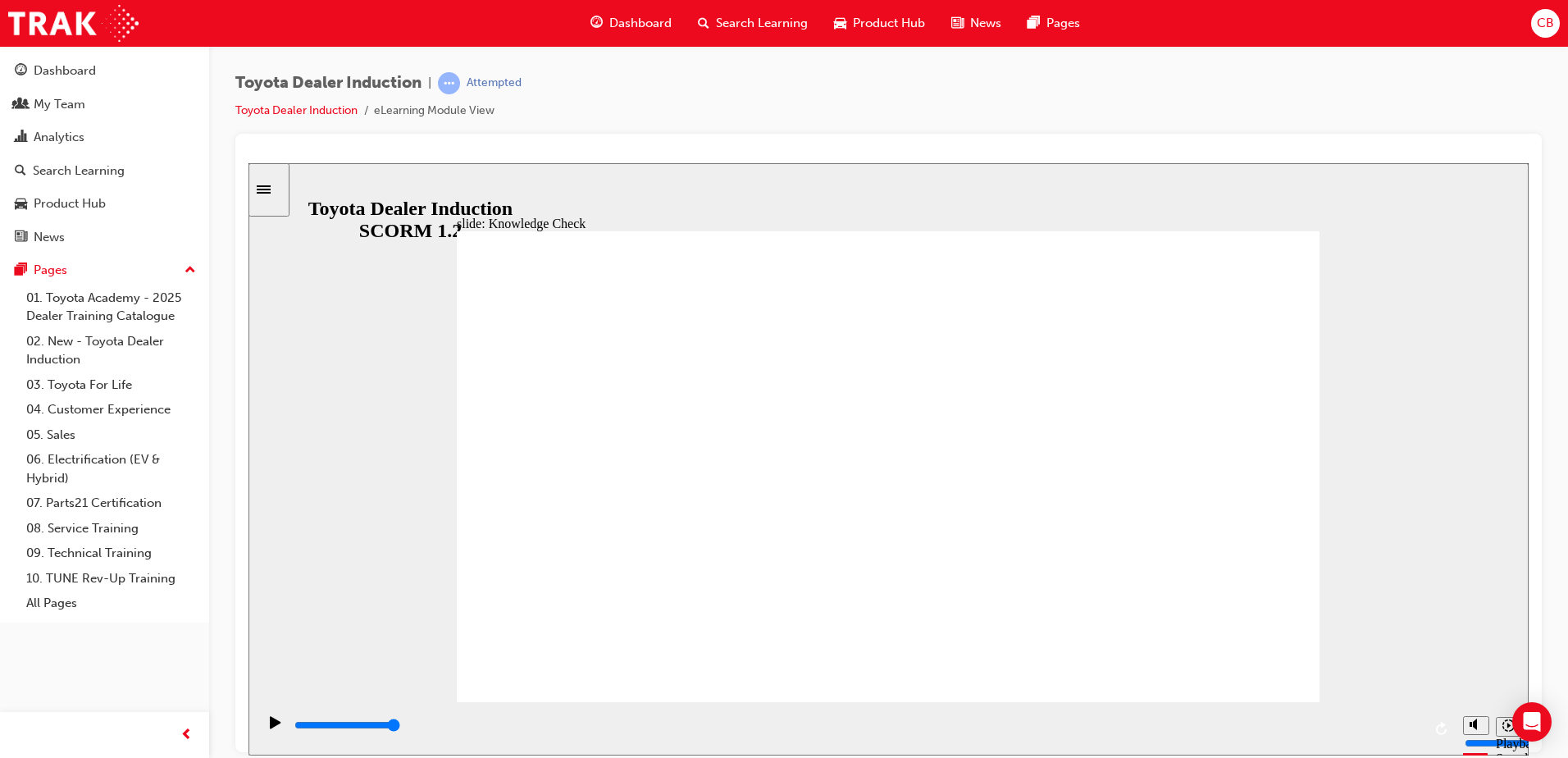
type input "ha"
type input "hap"
type input "hapi"
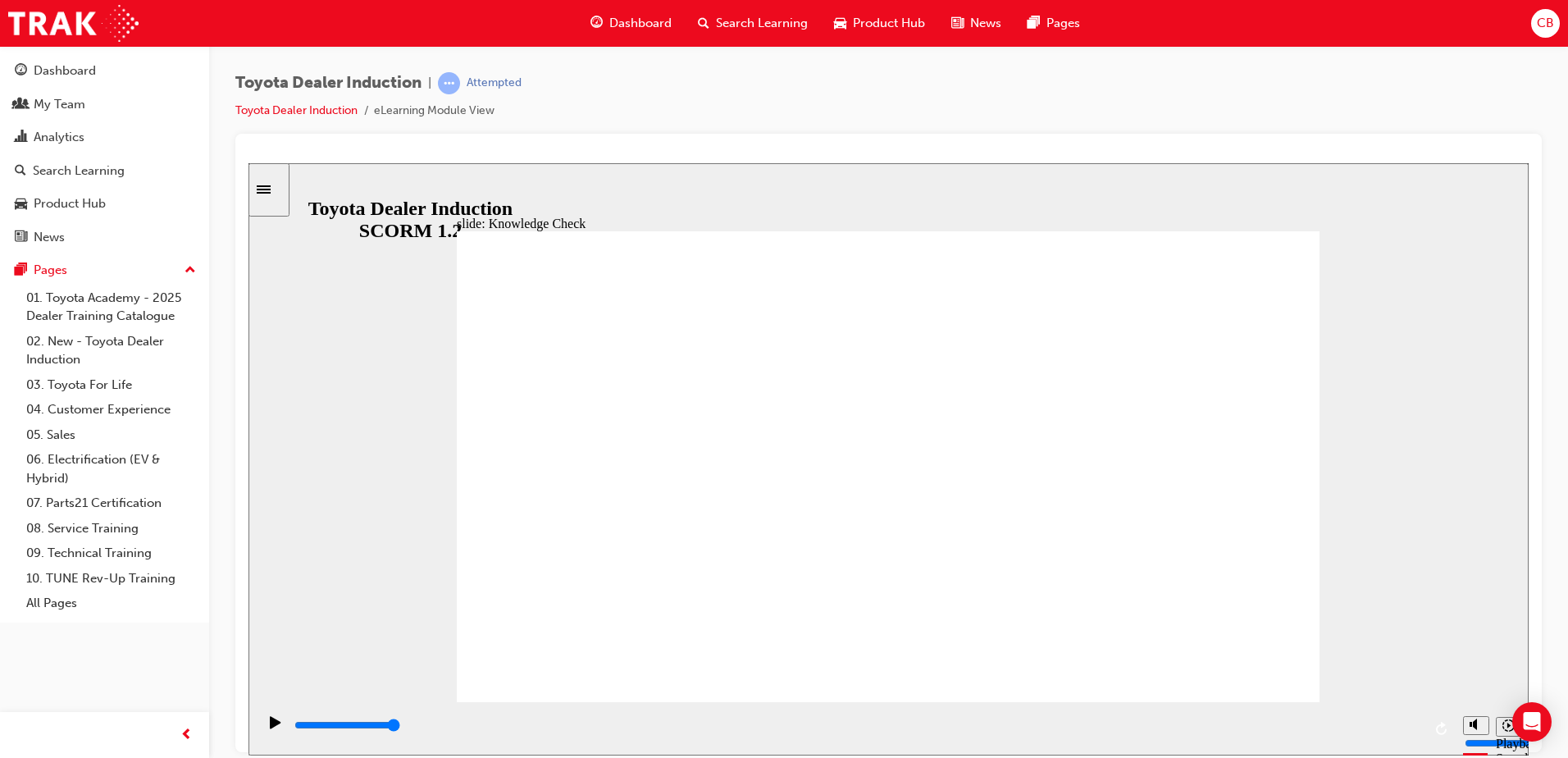
type input "hapi"
type input "hapin"
type input "hapine"
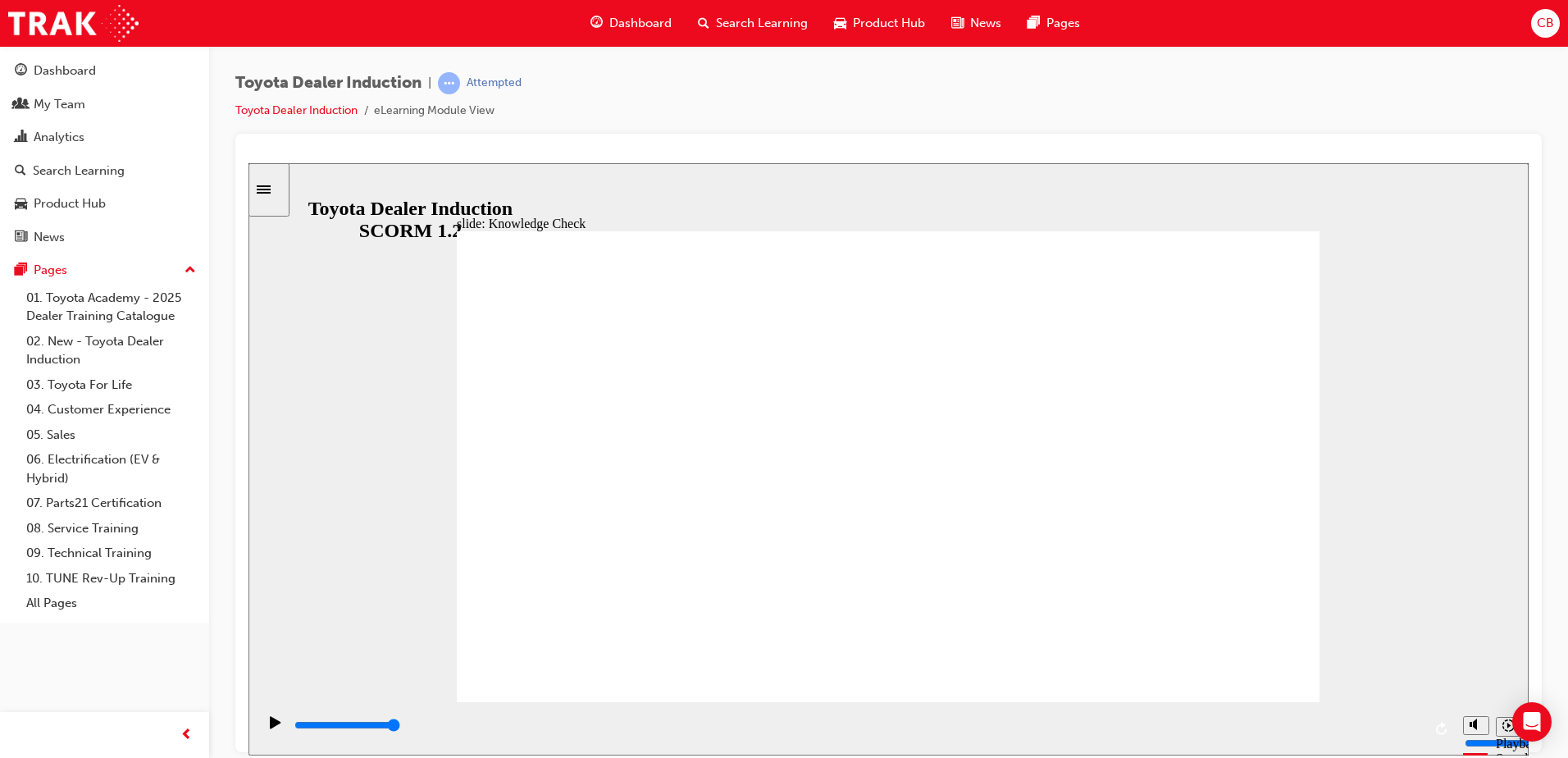
type input "hapines"
type input "hapiness"
type input "happiness"
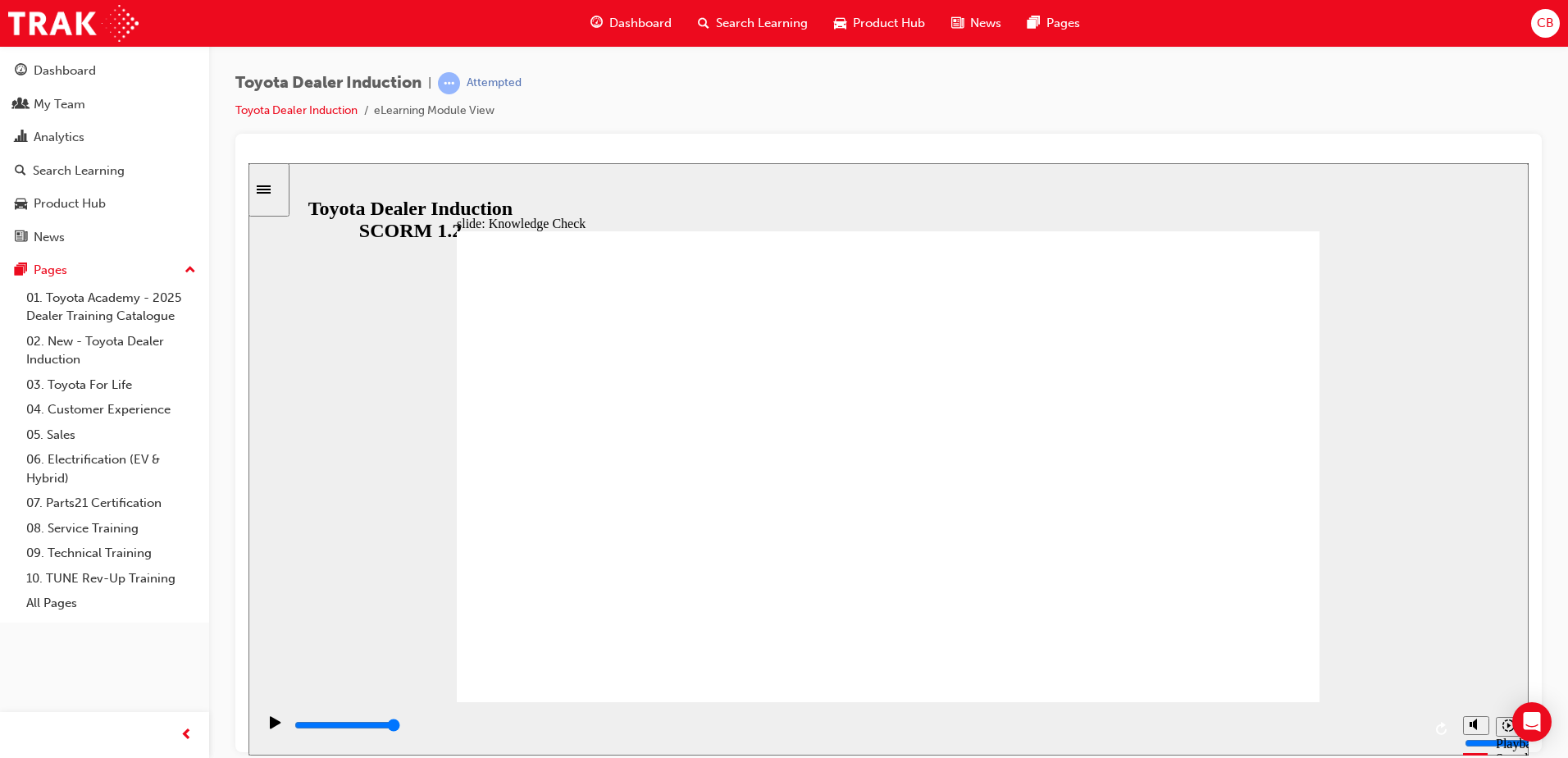
type input "happiness"
type input "5000"
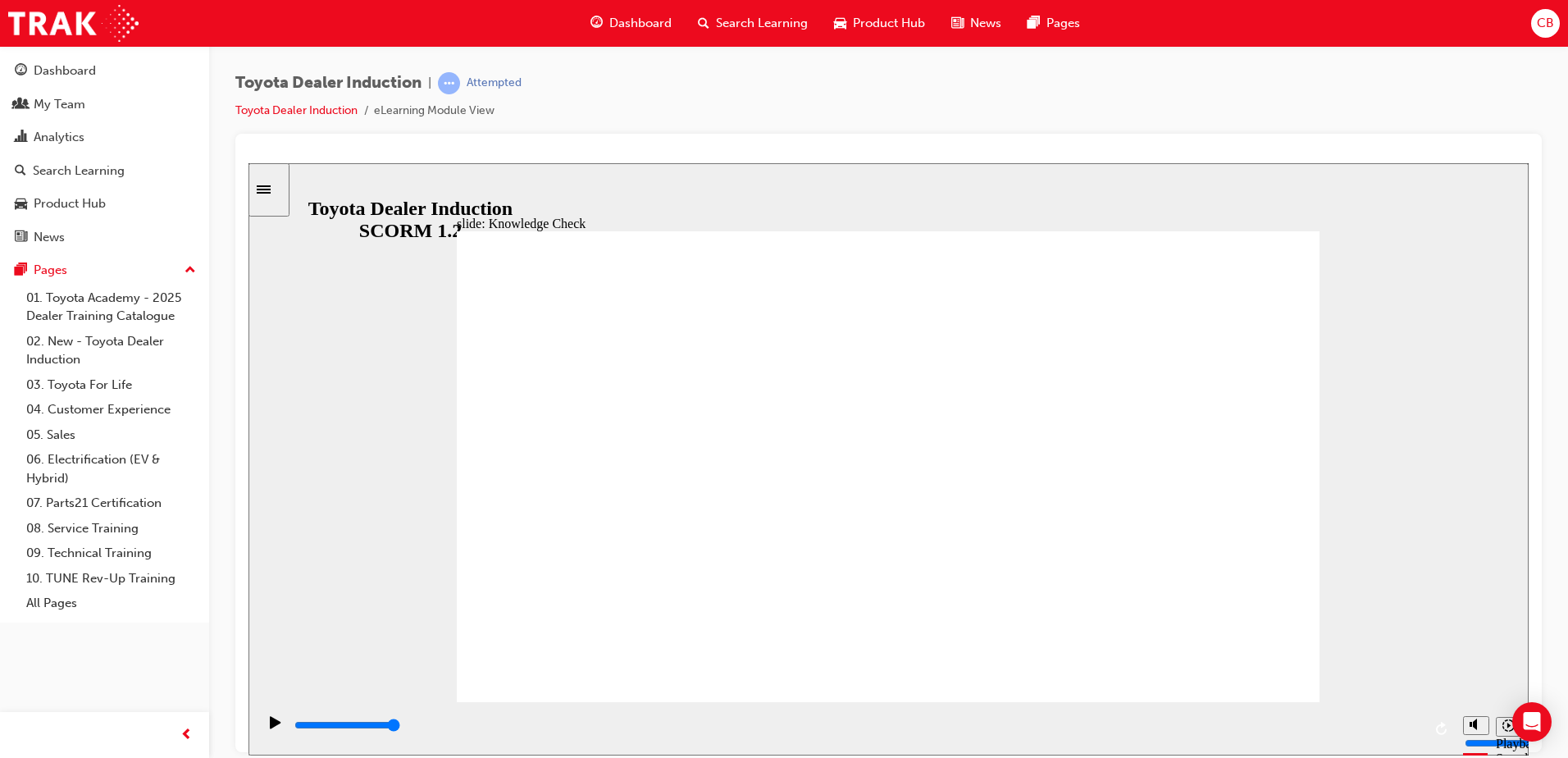
type input "o"
type input "on"
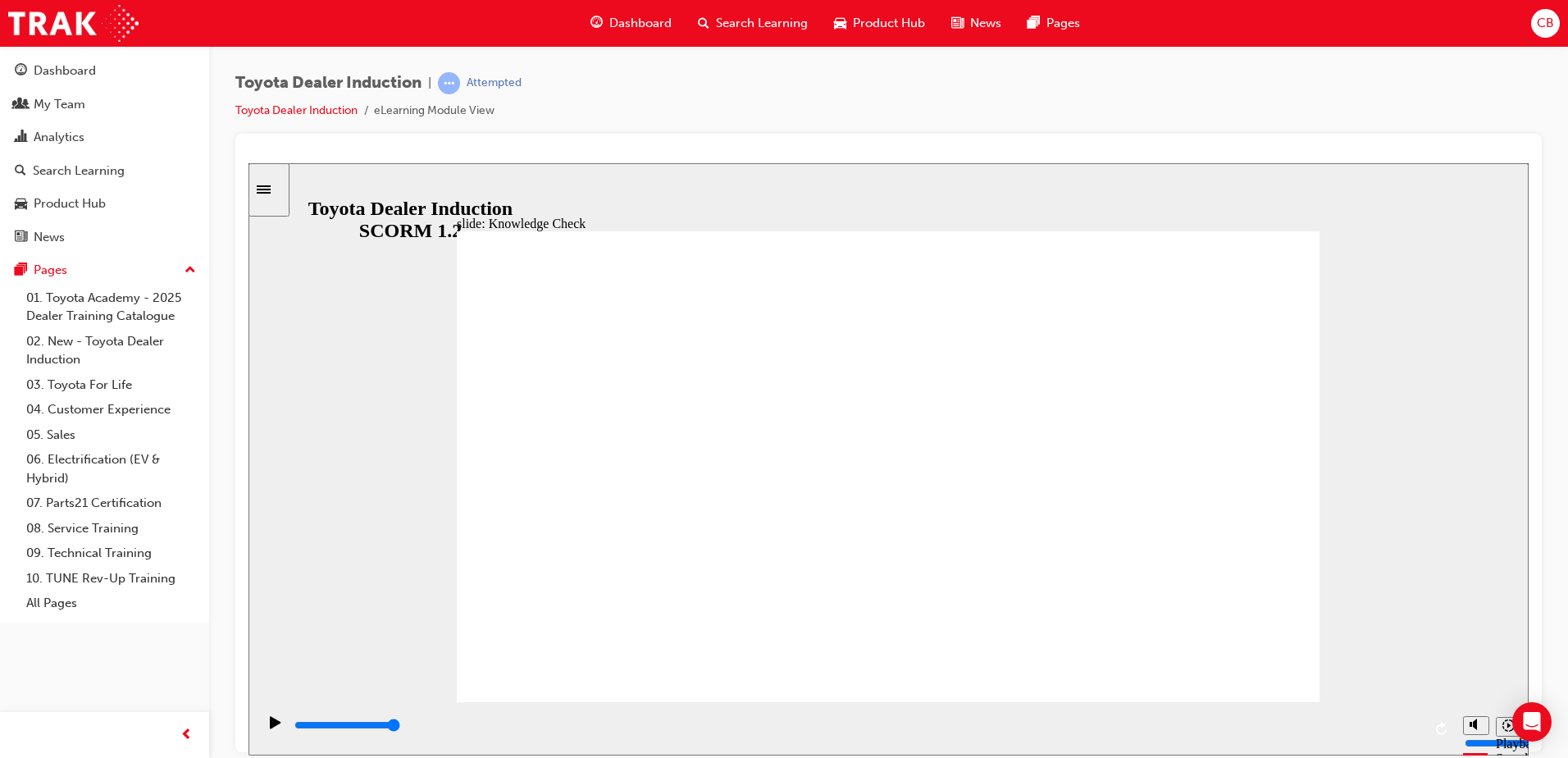
type input "one"
type input "800"
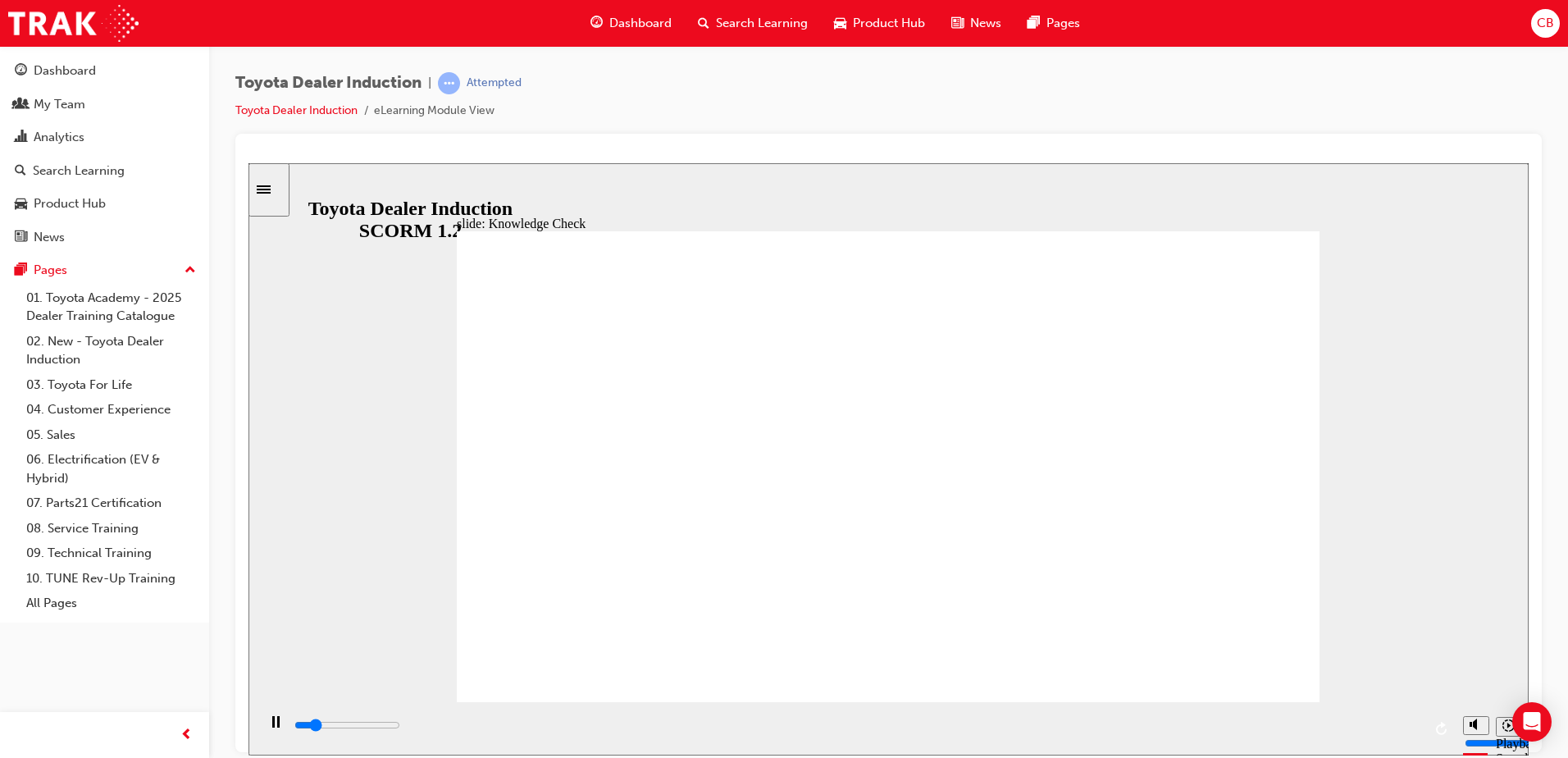
type input "one"
drag, startPoint x: 696, startPoint y: 484, endPoint x: 603, endPoint y: 475, distance: 93.4
type input "5000"
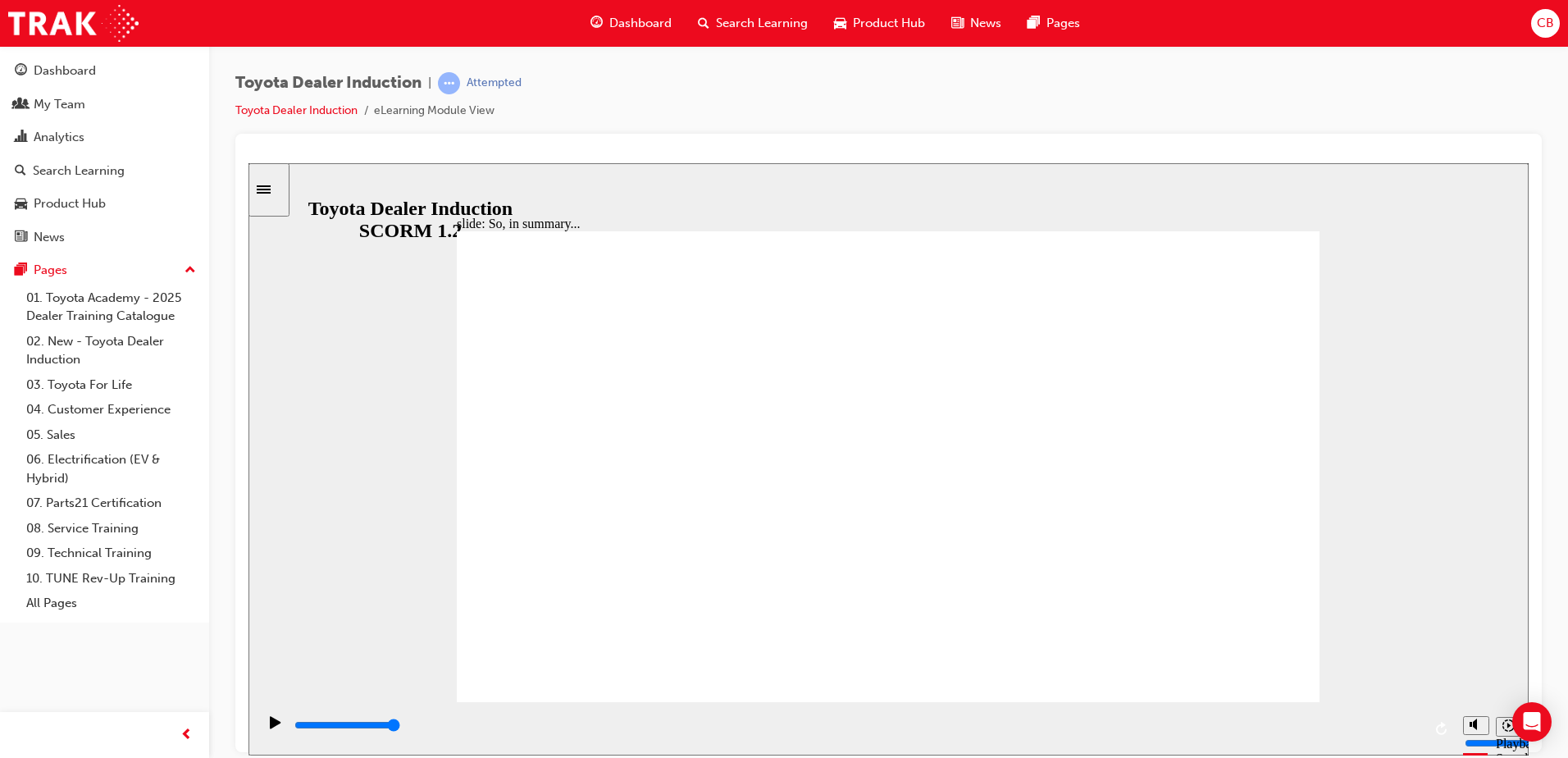
type input "one"
type input "800"
type input "one"
drag, startPoint x: 675, startPoint y: 490, endPoint x: 508, endPoint y: 477, distance: 167.5
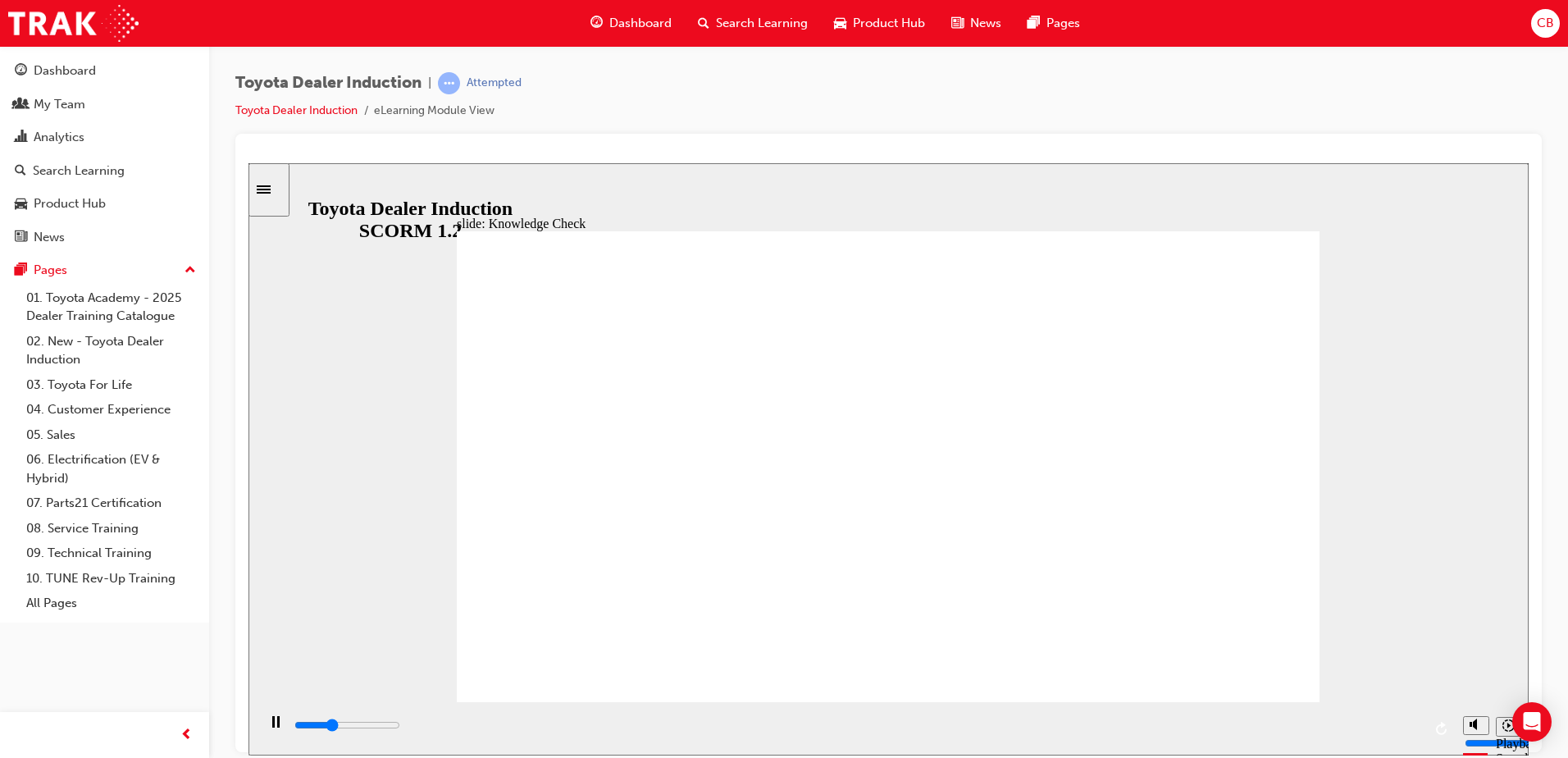
type input "2500"
type input "on"
type input "2700"
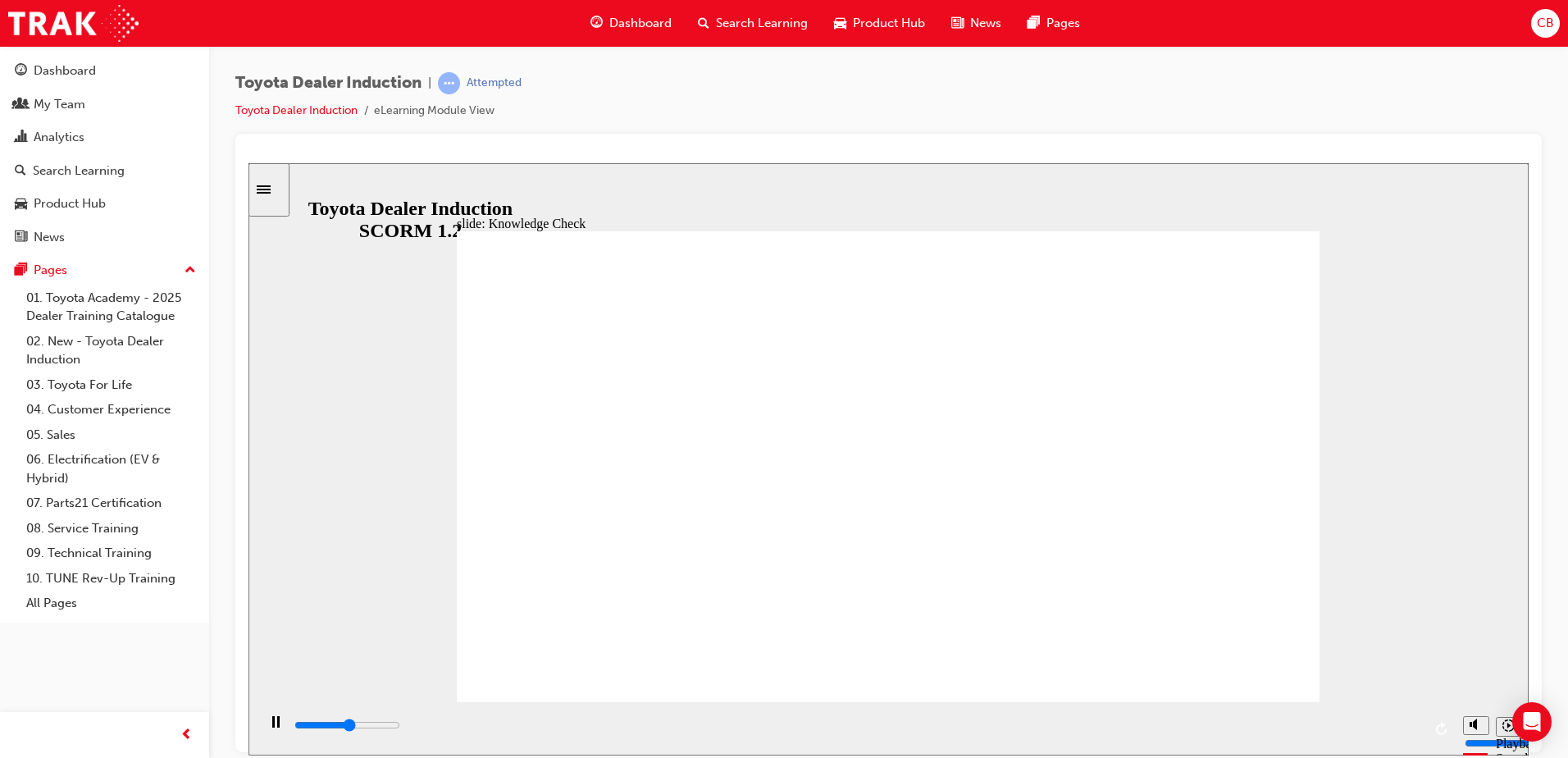
type input "o"
type input "2800"
type input "3300"
type input "m"
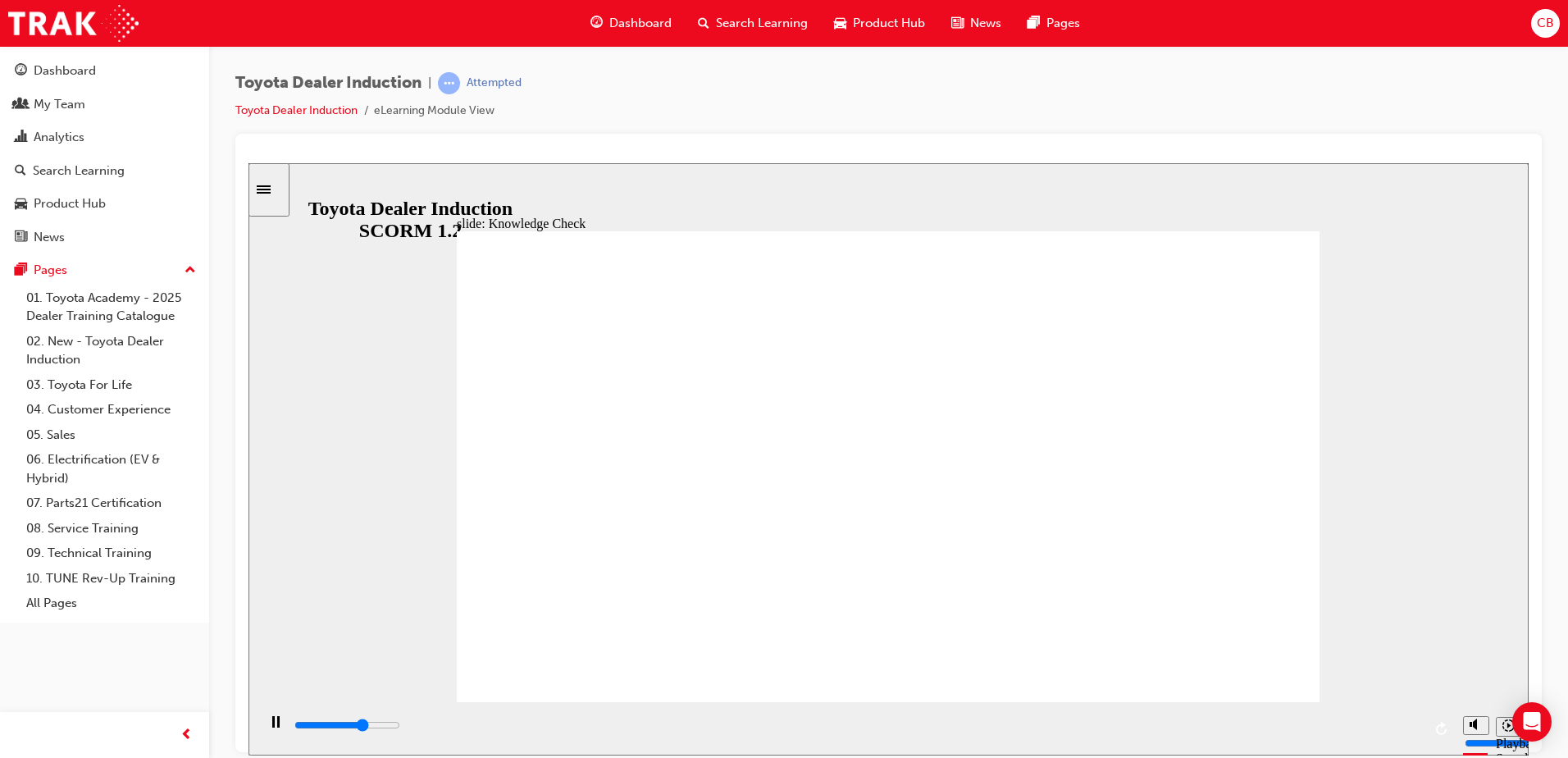
type input "m"
type input "3500"
type input "mo"
type input "3700"
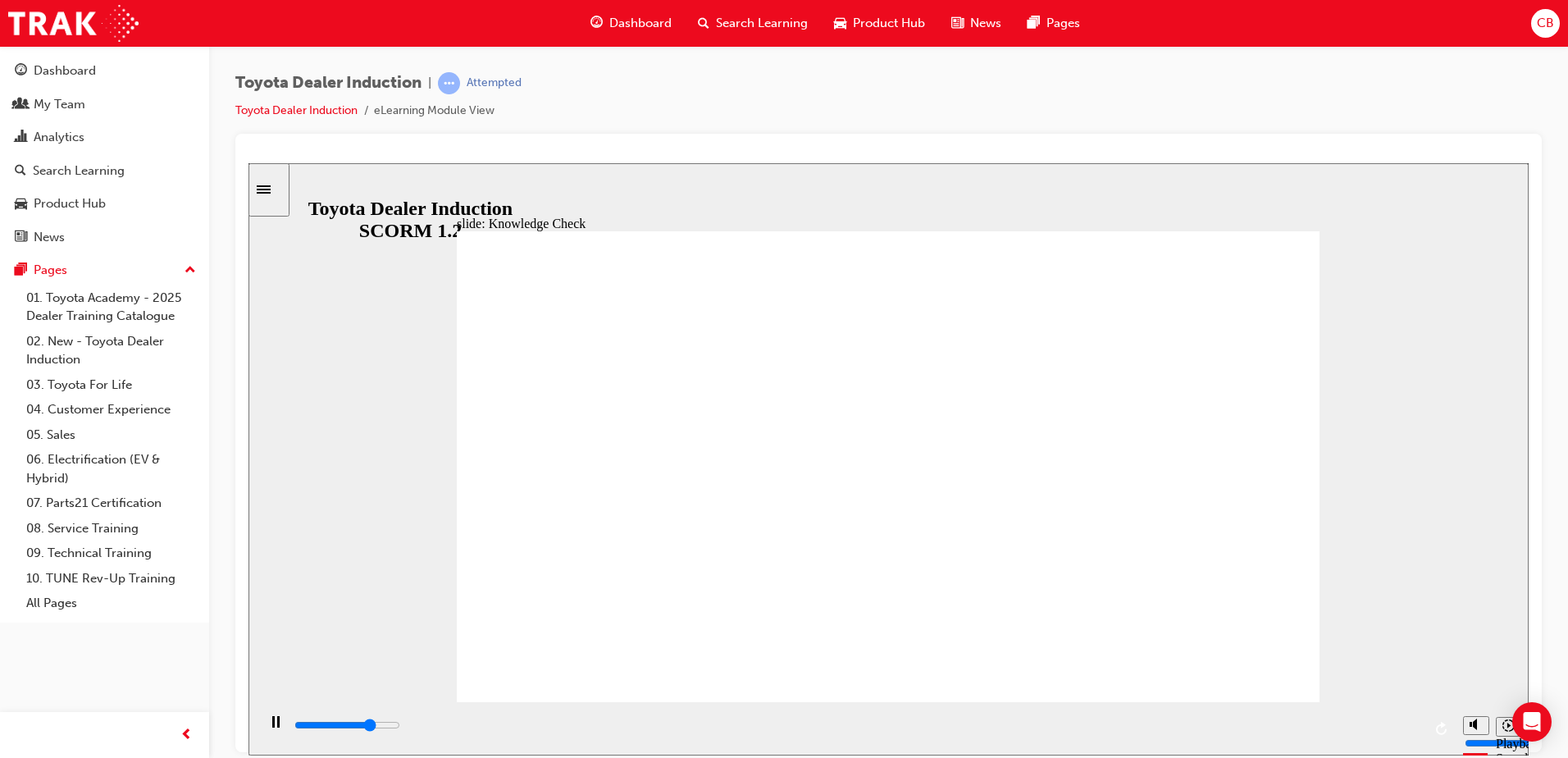
type input "mov"
type input "3800"
type input "move"
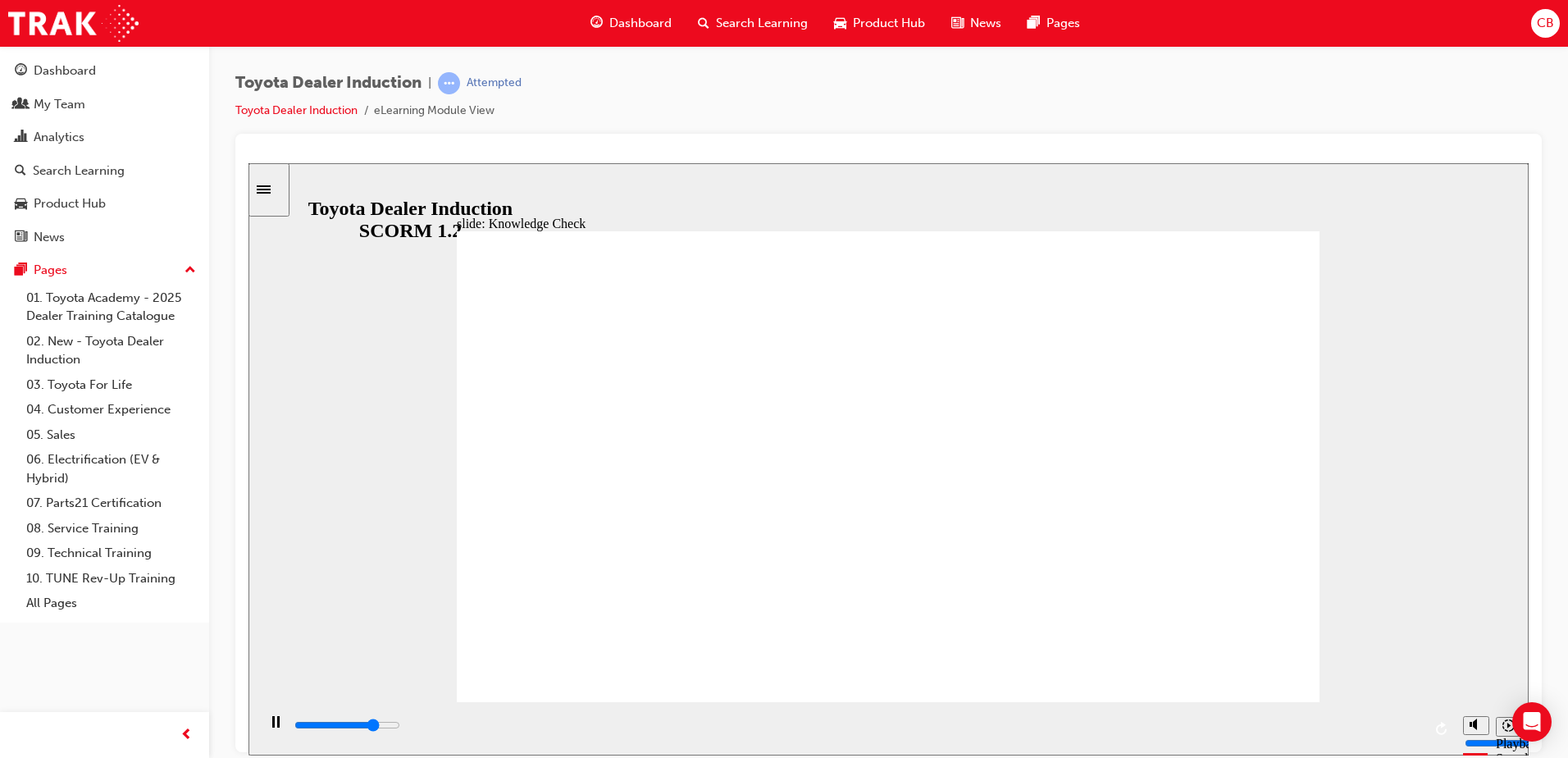
type input "4000"
type input "moved"
type input "5000"
type input "moved"
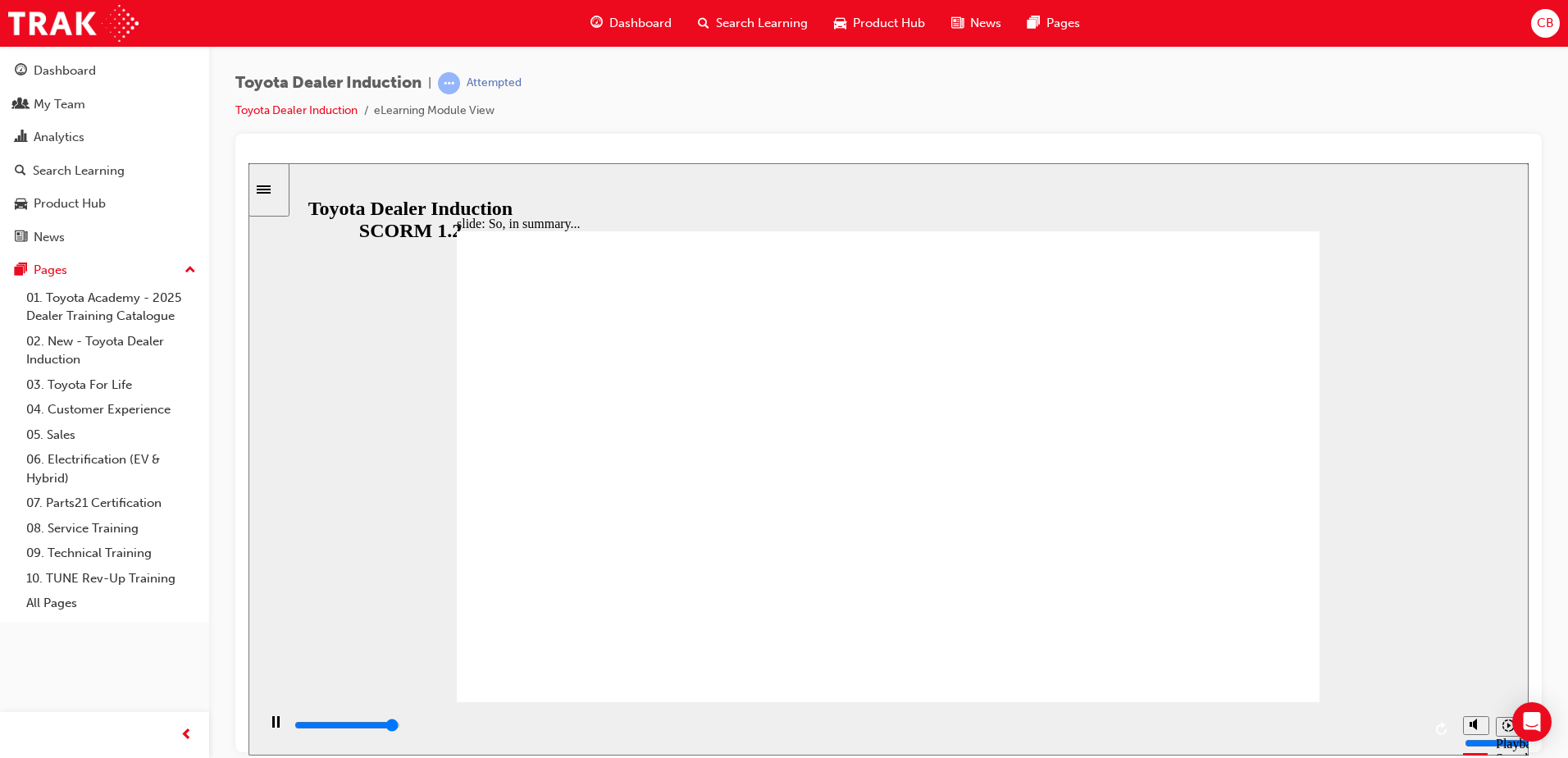
type input "6500"
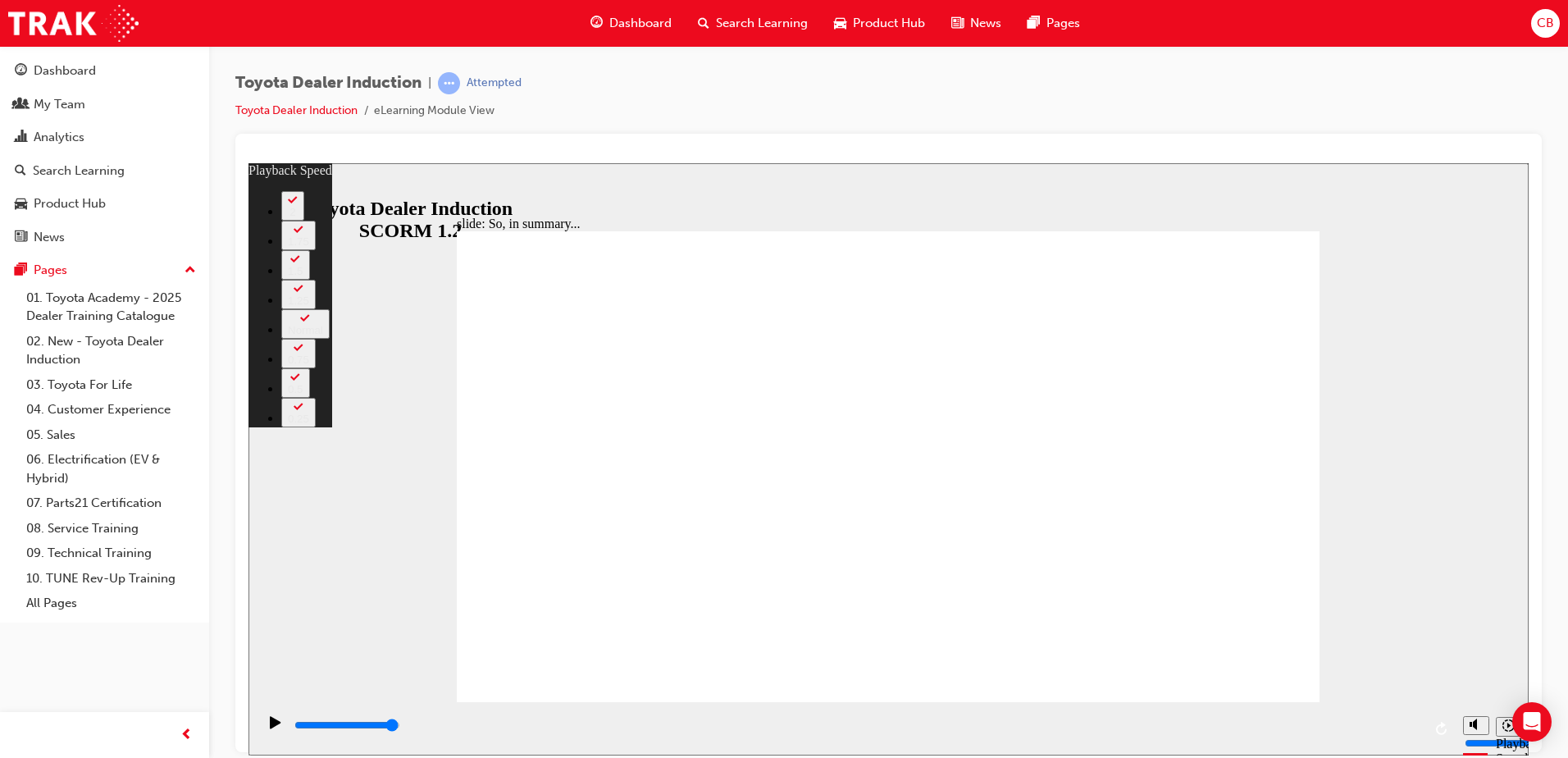
drag, startPoint x: 1311, startPoint y: 669, endPoint x: 1305, endPoint y: 718, distance: 49.4
type input "128"
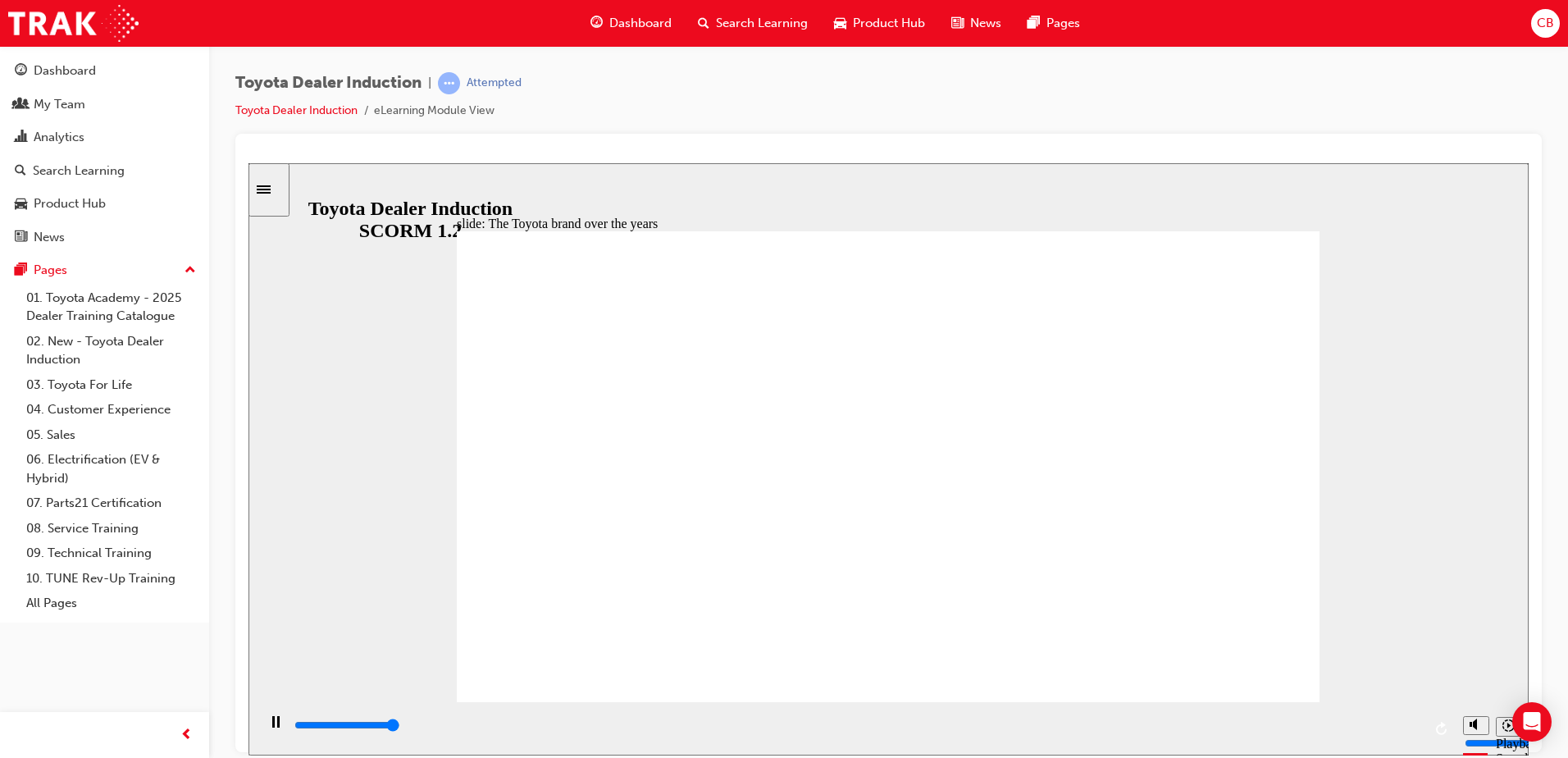
type input "8400"
